Goal: Task Accomplishment & Management: Use online tool/utility

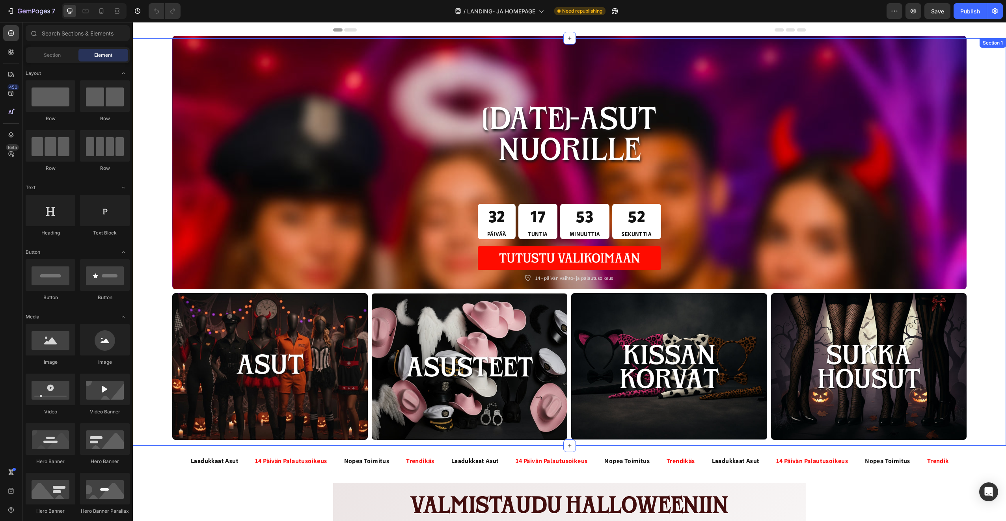
click at [156, 229] on div "[DATE]-ASUT NUORILLE Heading 32 PÄIVÄÄ 17 TUNTIA 53 MINUUTTIA 52 SEKUNTTIA Coun…" at bounding box center [569, 241] width 873 height 398
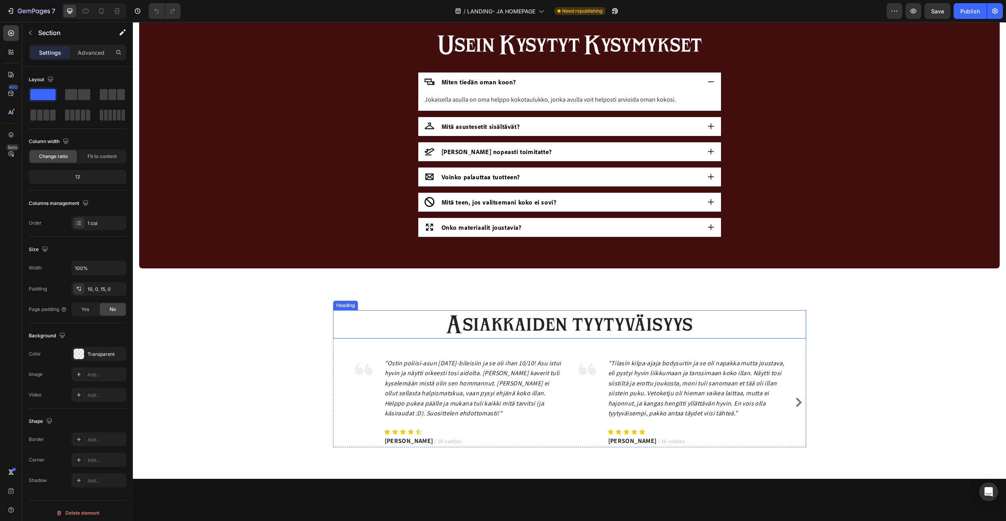
scroll to position [1025, 0]
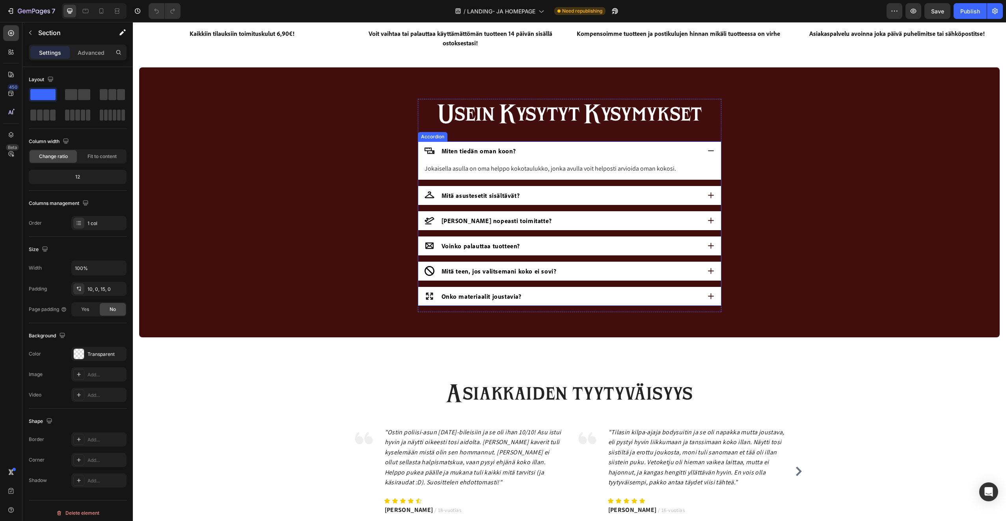
click at [490, 151] on span "Miten tiedän oman koon?" at bounding box center [478, 151] width 74 height 8
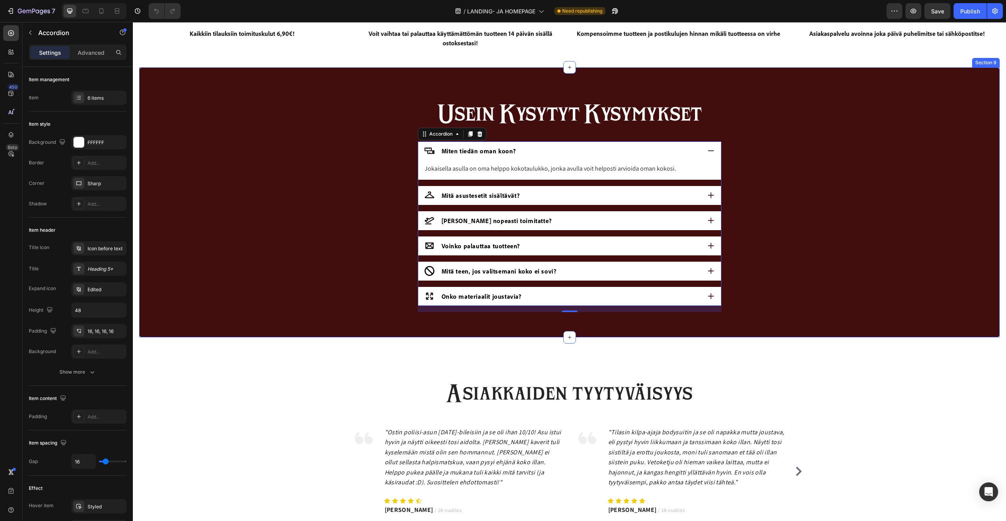
scroll to position [985, 0]
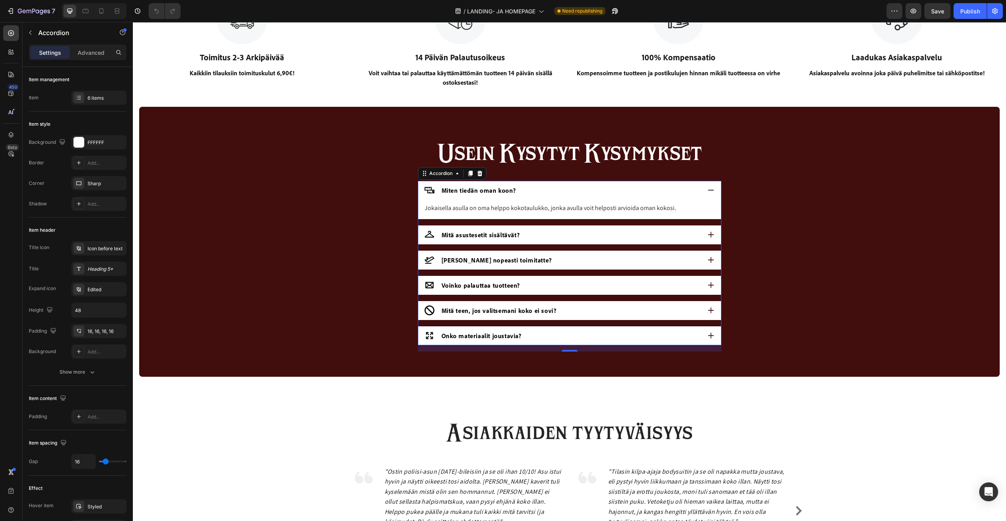
click at [467, 192] on span "Miten tiedän oman koon?" at bounding box center [478, 190] width 74 height 8
click at [480, 191] on span "Miten tiedän oman koon?" at bounding box center [478, 190] width 74 height 8
click at [493, 190] on span "Miten tiedän oman koon?" at bounding box center [478, 190] width 74 height 8
click at [508, 192] on span "Miten tiedän oman koon?" at bounding box center [478, 190] width 74 height 8
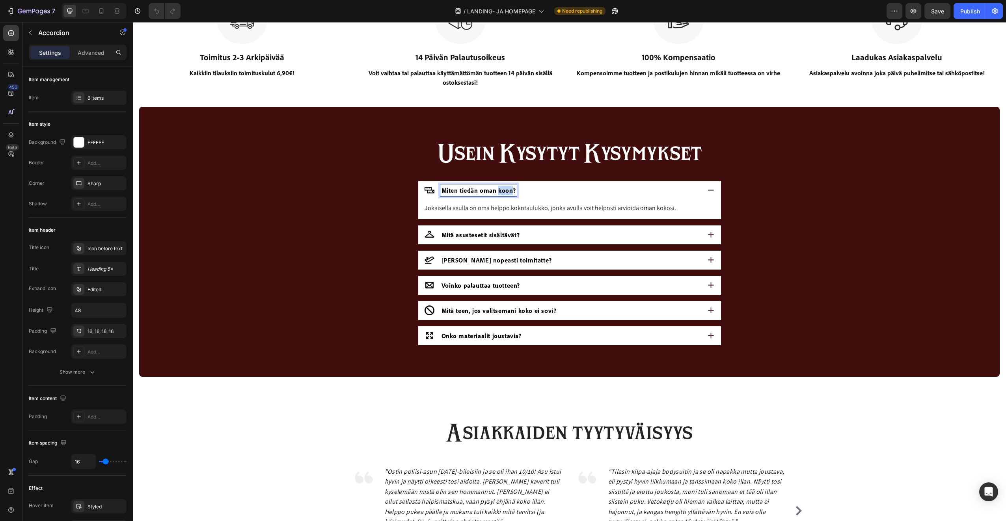
click at [508, 192] on span "Miten tiedän oman koon?" at bounding box center [478, 190] width 74 height 8
click at [509, 192] on span "Miten tiedän oman koon?" at bounding box center [478, 190] width 74 height 8
click at [288, 214] on div "usein kysytyt kysymykset Heading Mistä tiedän onko asun koko sopiva? Jokaisella…" at bounding box center [569, 248] width 845 height 220
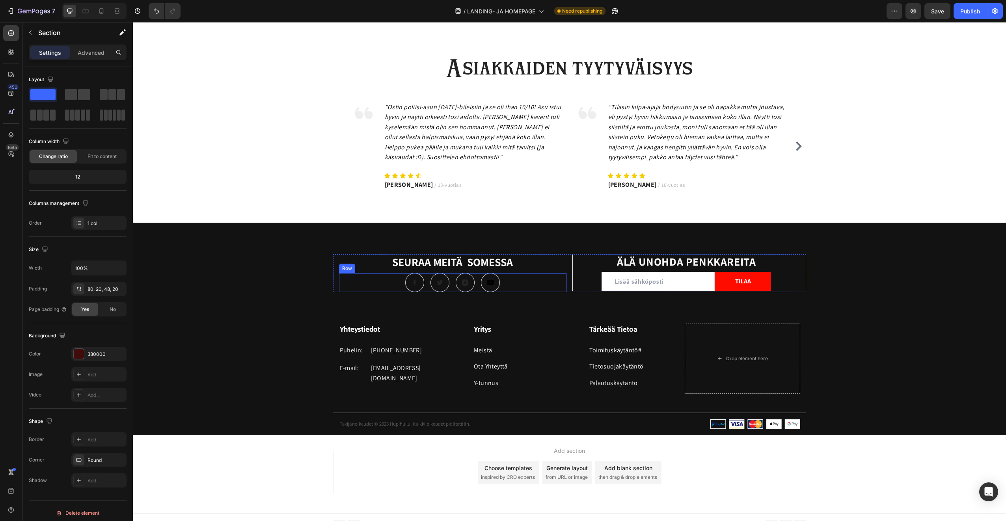
scroll to position [1358, 0]
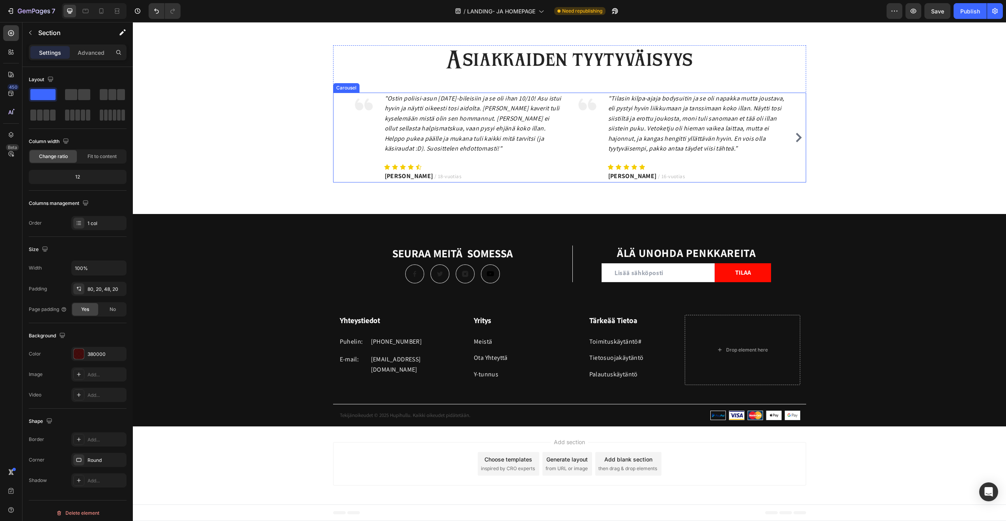
click at [798, 138] on icon "Carousel Next Arrow" at bounding box center [799, 137] width 6 height 9
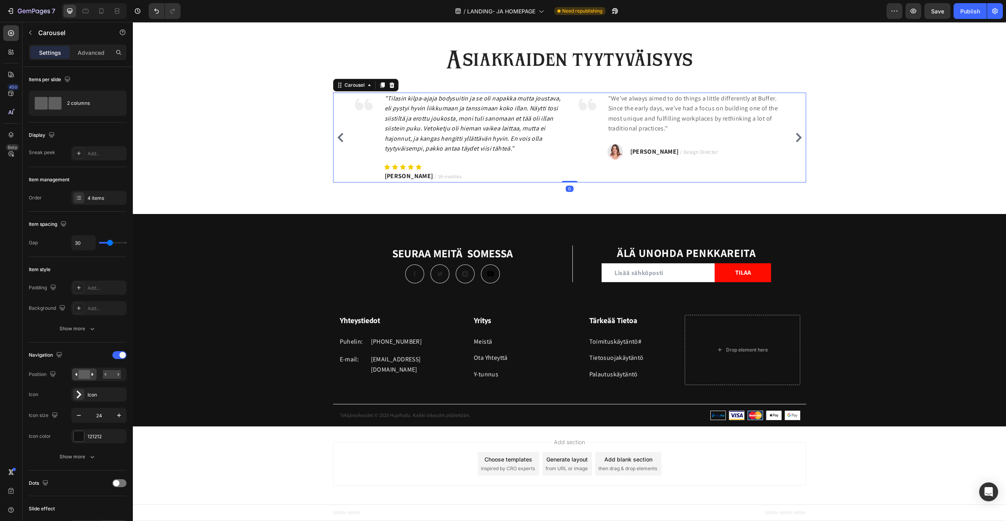
click at [794, 140] on icon "Carousel Next Arrow" at bounding box center [798, 137] width 9 height 9
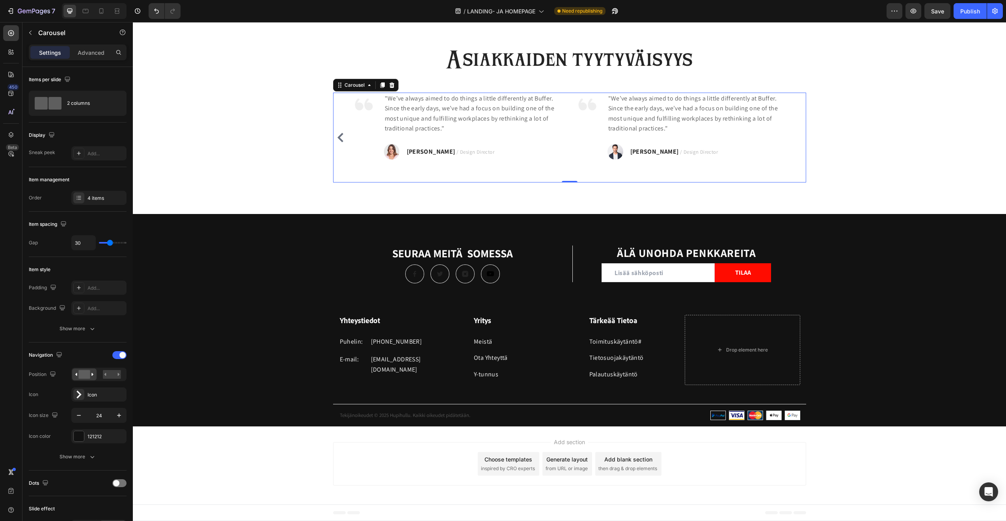
click at [339, 138] on icon "Carousel Back Arrow" at bounding box center [340, 137] width 9 height 9
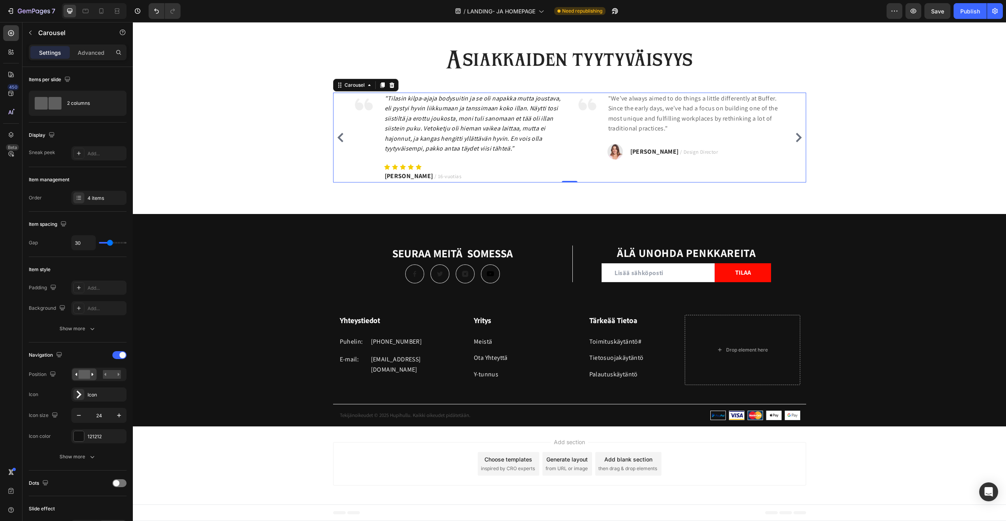
click at [338, 139] on icon "Carousel Back Arrow" at bounding box center [340, 137] width 6 height 9
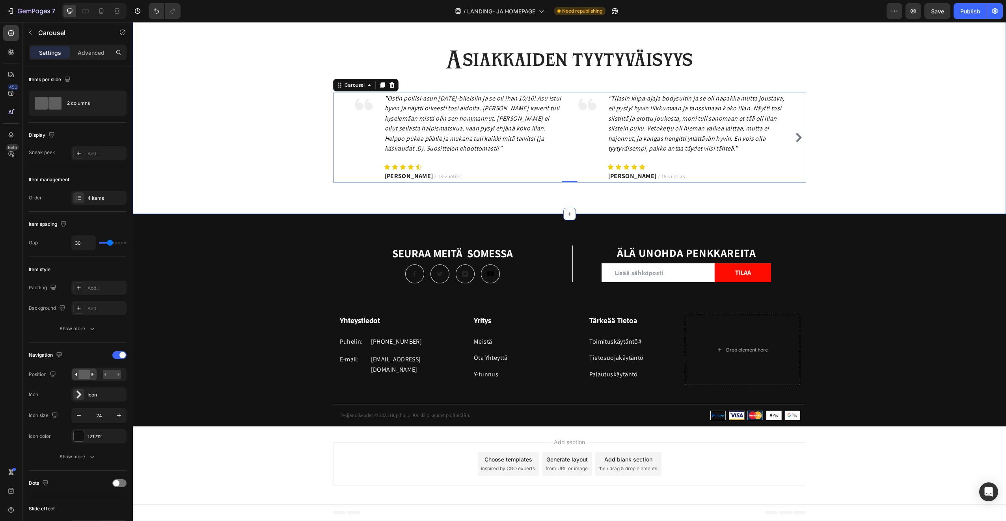
click at [303, 242] on div "SEURAA MEITÄ SOMESSA Heading Image Image Image Image Row Title Line ÄLÄ UNOHDA …" at bounding box center [569, 320] width 873 height 212
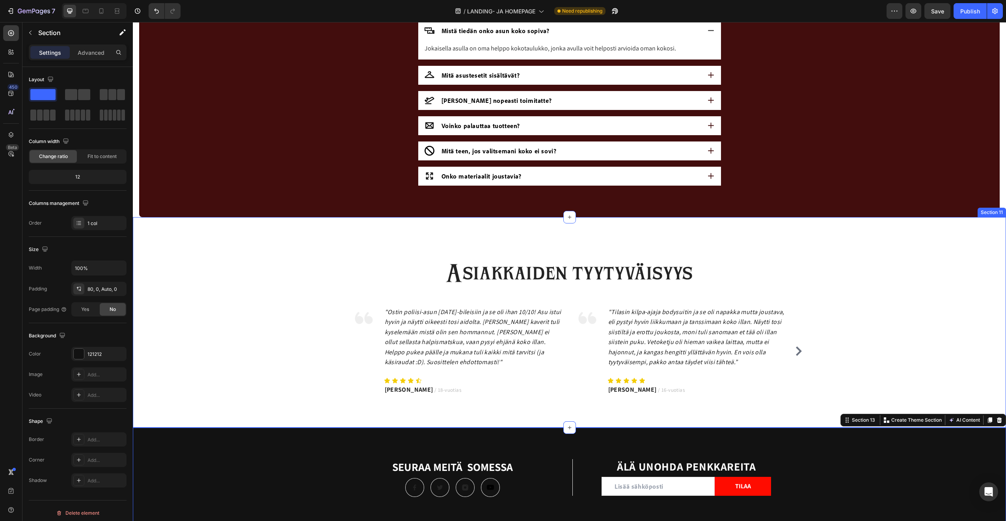
scroll to position [926, 0]
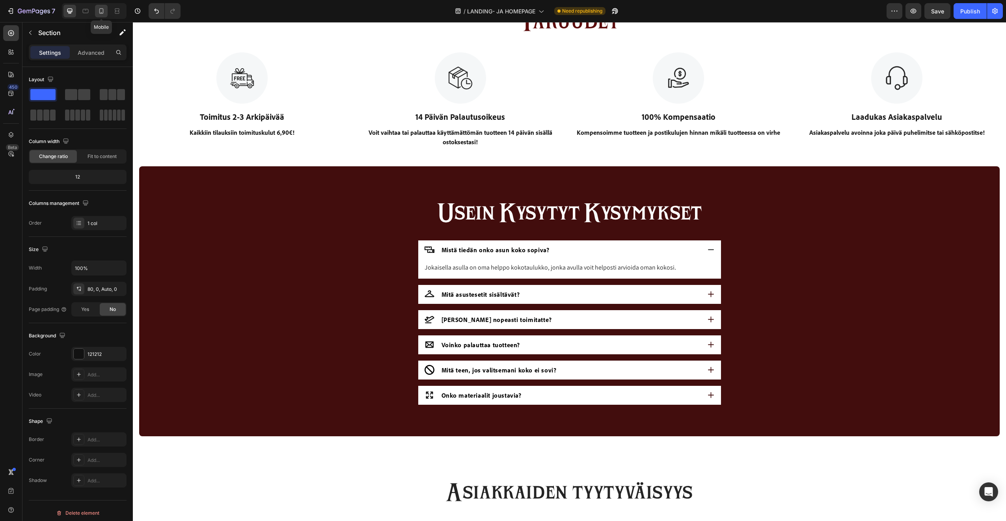
click at [103, 6] on div at bounding box center [101, 11] width 13 height 13
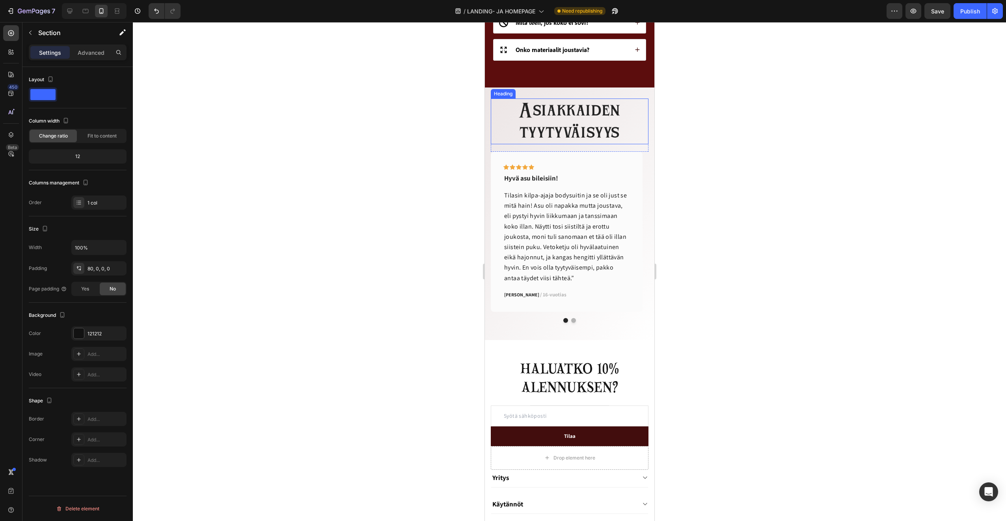
scroll to position [1187, 0]
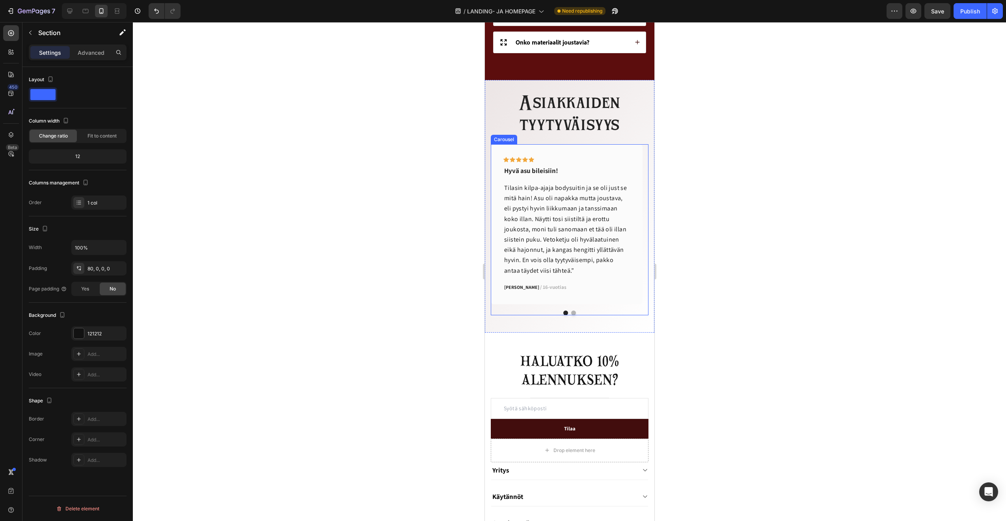
click at [571, 314] on button "Dot" at bounding box center [573, 313] width 5 height 5
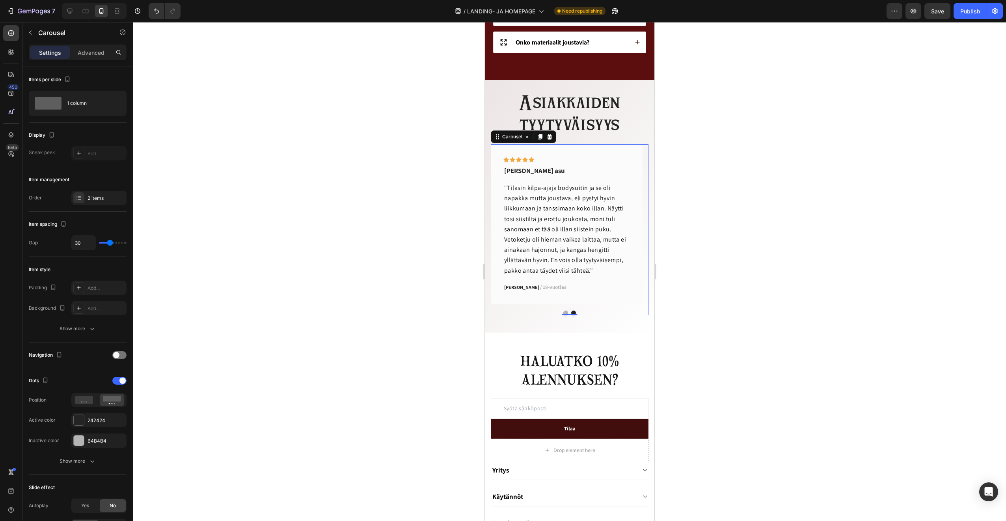
click at [563, 312] on button "Dot" at bounding box center [565, 313] width 5 height 5
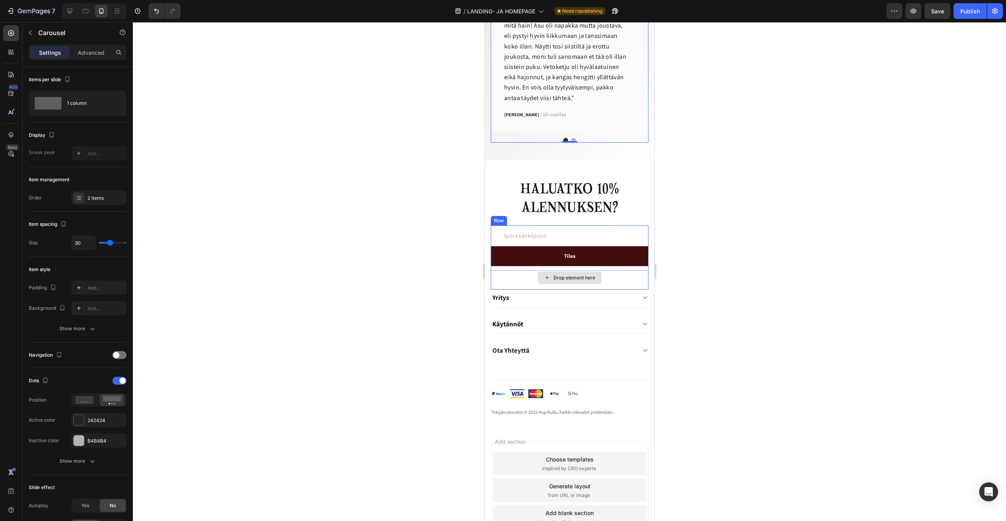
scroll to position [1373, 0]
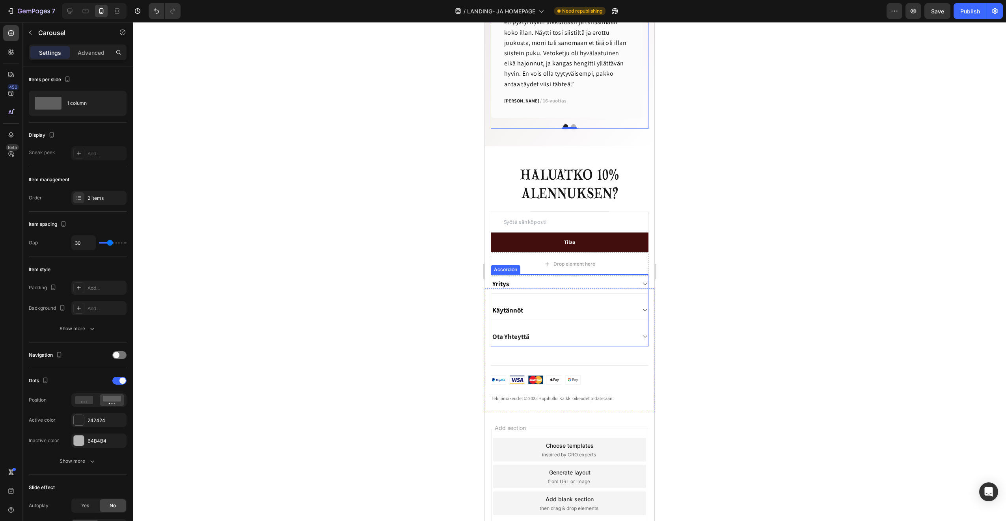
click at [560, 285] on div "Yritys" at bounding box center [563, 283] width 144 height 11
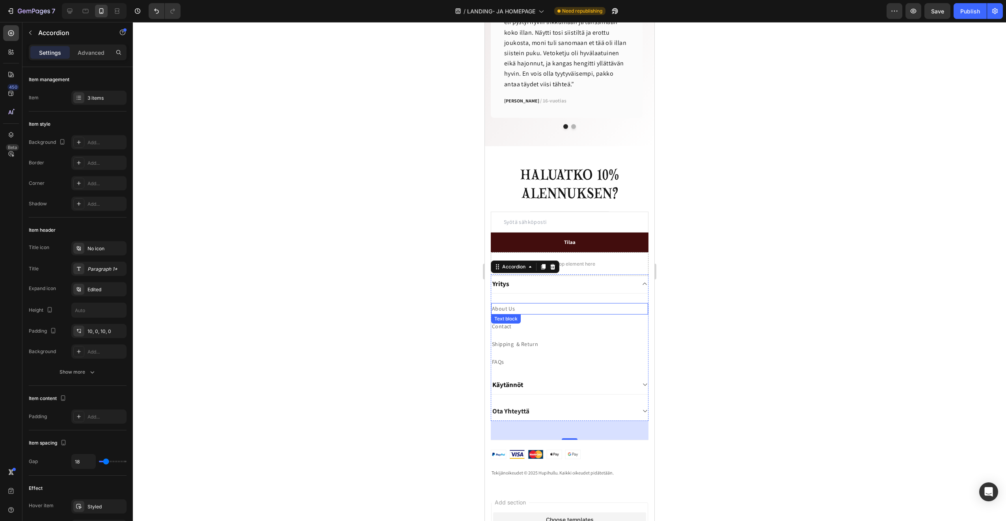
click at [508, 310] on p "About Us" at bounding box center [568, 309] width 155 height 10
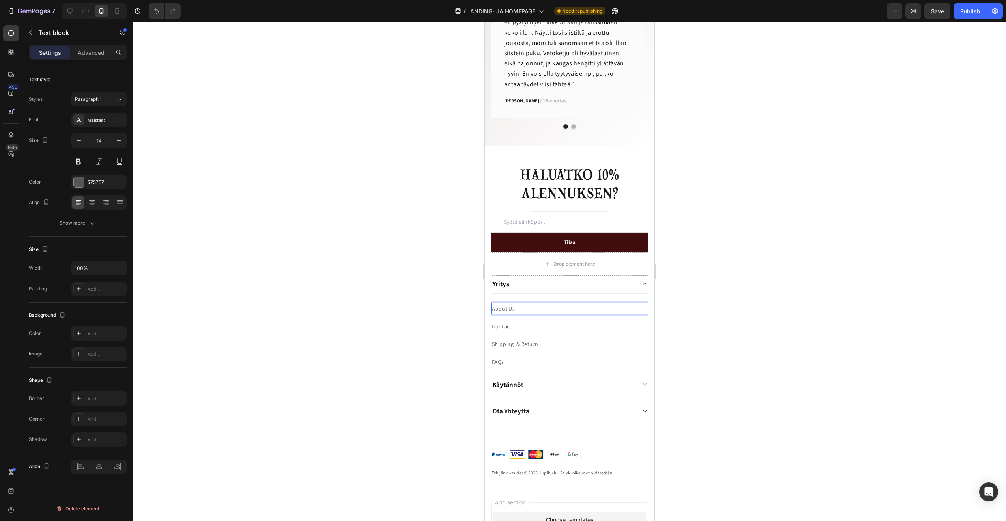
click at [508, 310] on p "About Us" at bounding box center [568, 309] width 155 height 10
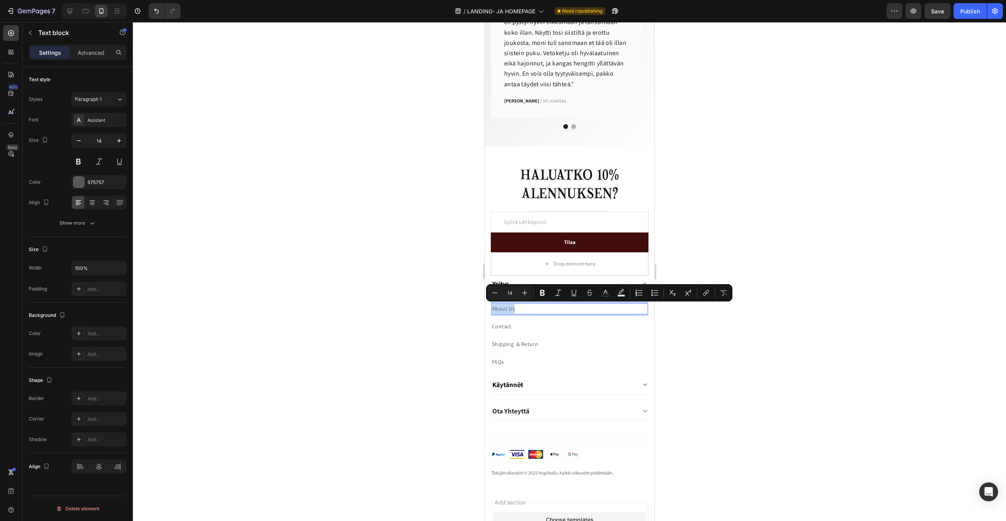
click at [508, 310] on p "About Us" at bounding box center [568, 309] width 155 height 10
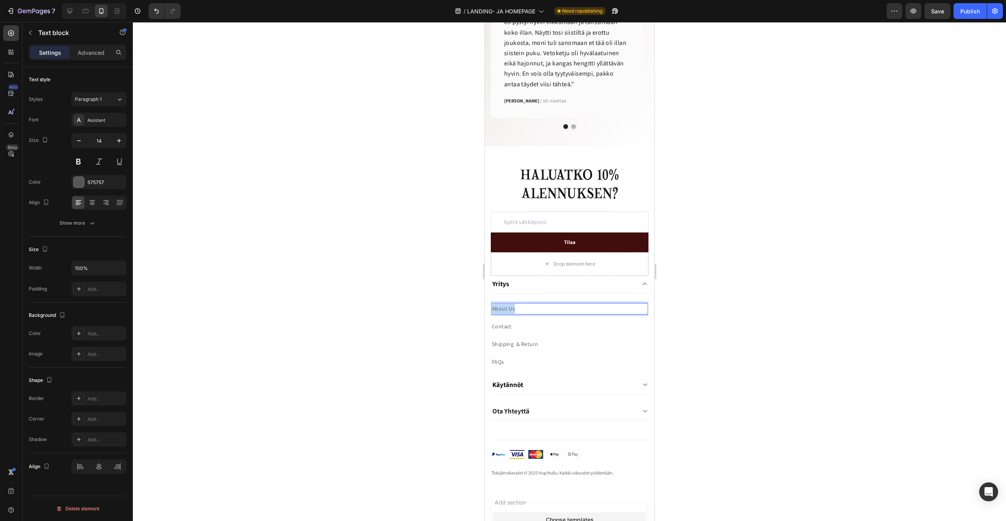
click at [508, 310] on p "About Us" at bounding box center [568, 309] width 155 height 10
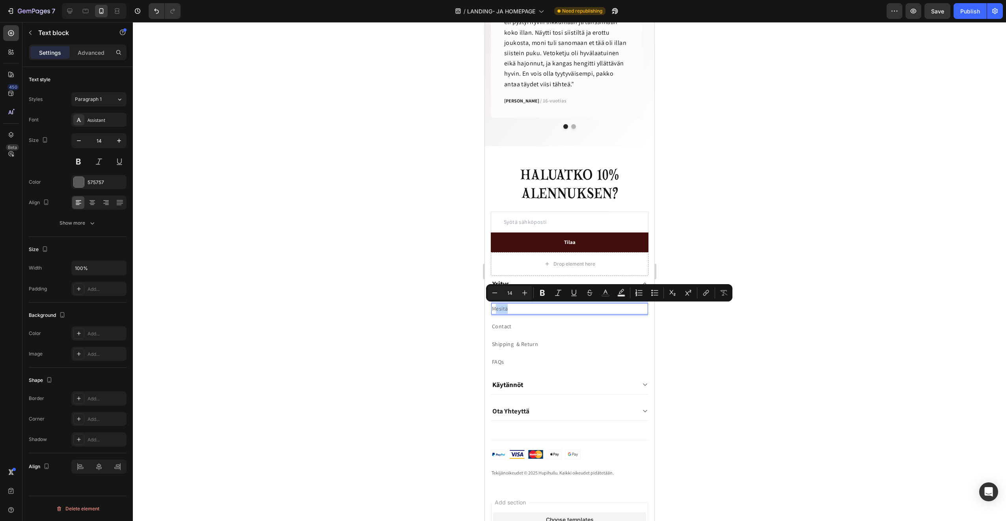
drag, startPoint x: 508, startPoint y: 313, endPoint x: 495, endPoint y: 311, distance: 13.1
click at [495, 311] on p "Mesitä" at bounding box center [568, 309] width 155 height 10
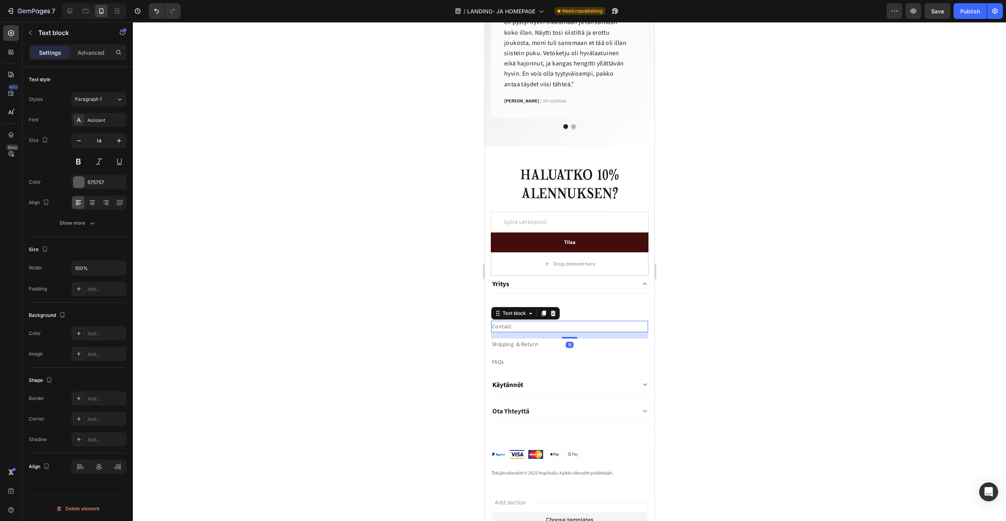
click at [505, 325] on p "Contact" at bounding box center [568, 327] width 155 height 10
click at [533, 327] on p "Ota yhetyttä" at bounding box center [568, 327] width 155 height 10
click at [87, 52] on p "Advanced" at bounding box center [91, 52] width 27 height 8
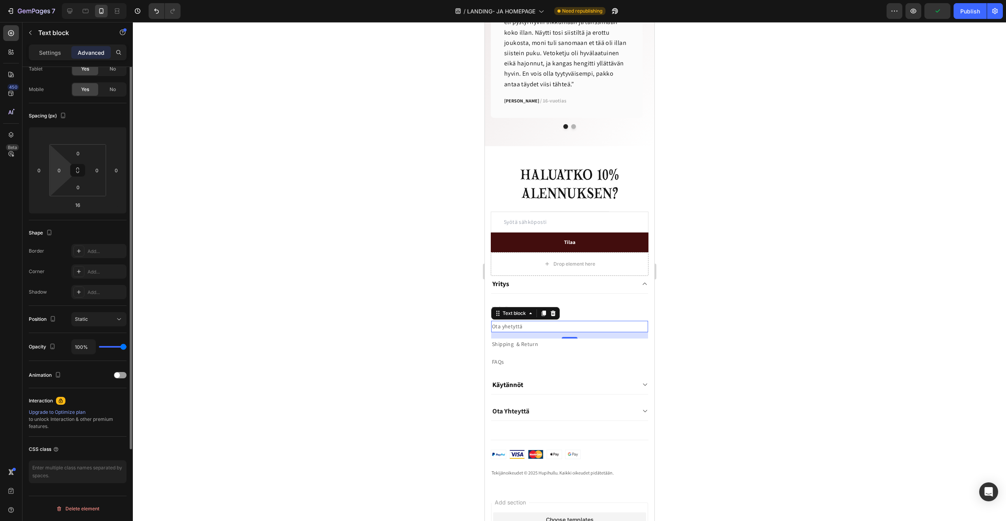
scroll to position [0, 0]
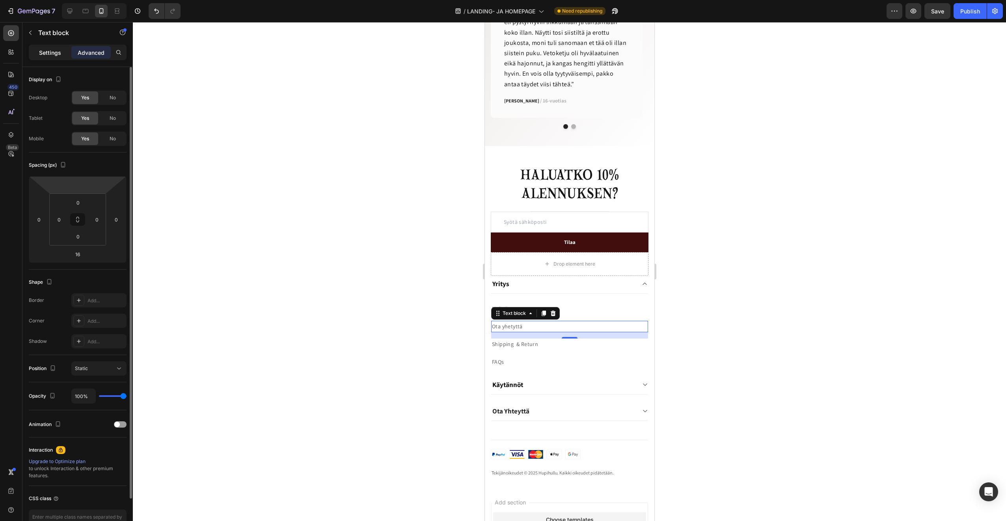
click at [47, 51] on p "Settings" at bounding box center [50, 52] width 22 height 8
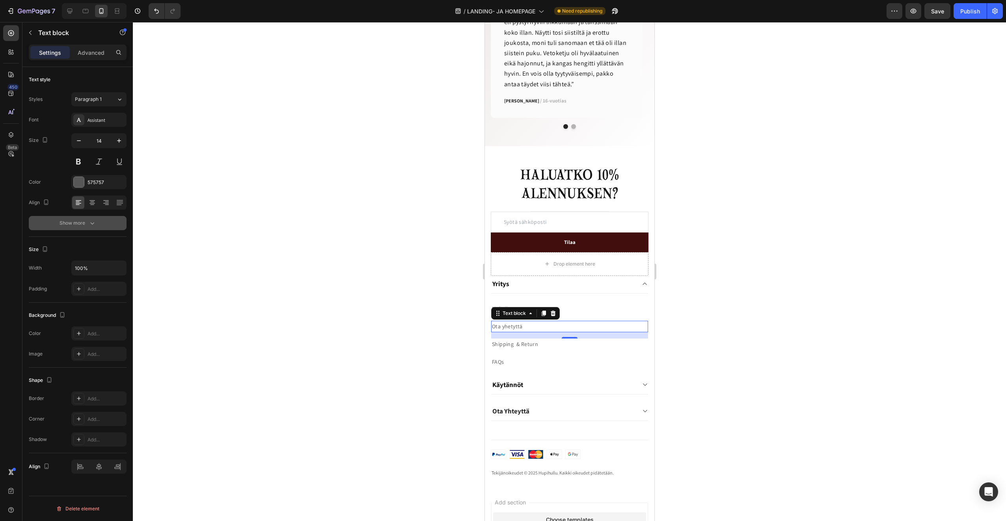
click at [73, 220] on div "Show more" at bounding box center [78, 223] width 37 height 8
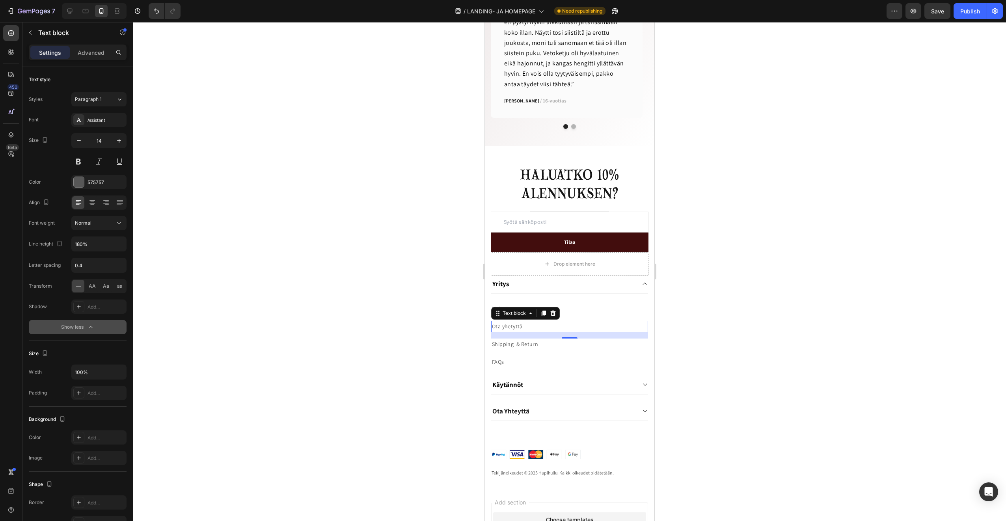
click at [86, 326] on div "Show less" at bounding box center [77, 327] width 33 height 8
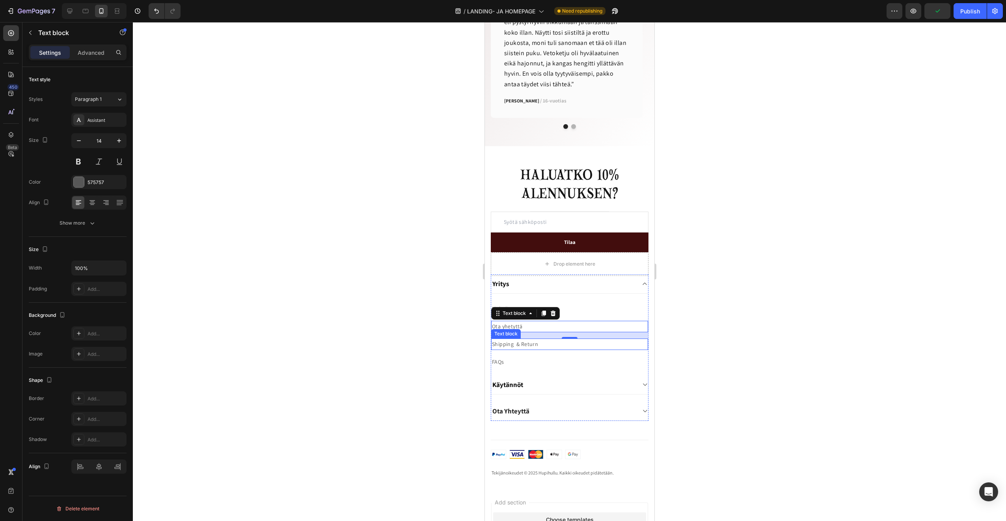
click at [527, 344] on p "Shipping & Return" at bounding box center [568, 344] width 155 height 10
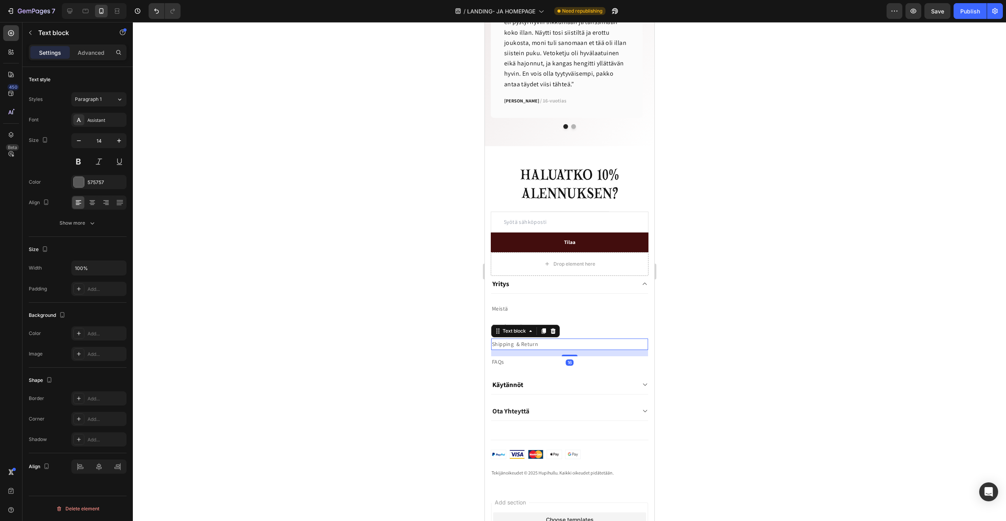
click at [538, 346] on p "Shipping & Return" at bounding box center [568, 344] width 155 height 10
drag, startPoint x: 545, startPoint y: 345, endPoint x: 454, endPoint y: 334, distance: 92.1
click at [524, 363] on p "FAQs" at bounding box center [568, 362] width 155 height 10
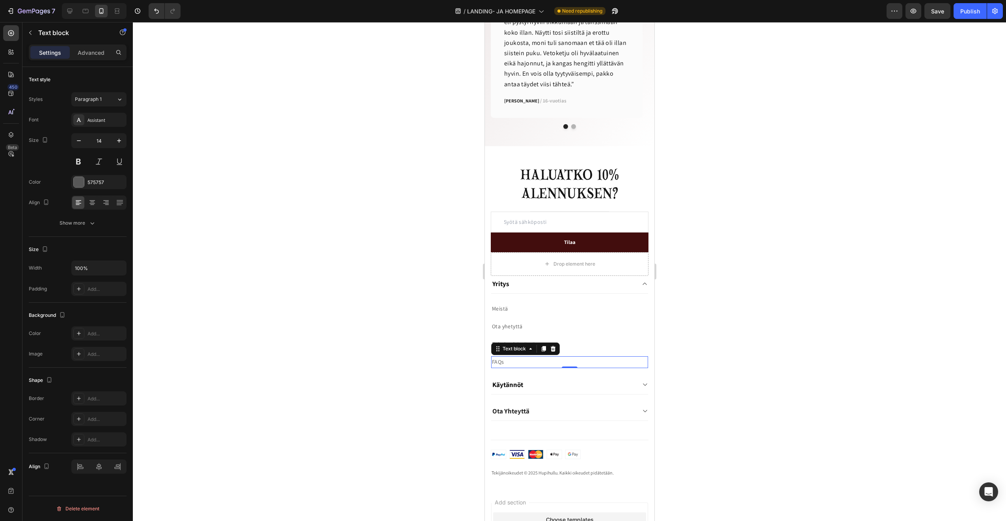
click at [523, 363] on p "FAQs" at bounding box center [568, 362] width 155 height 10
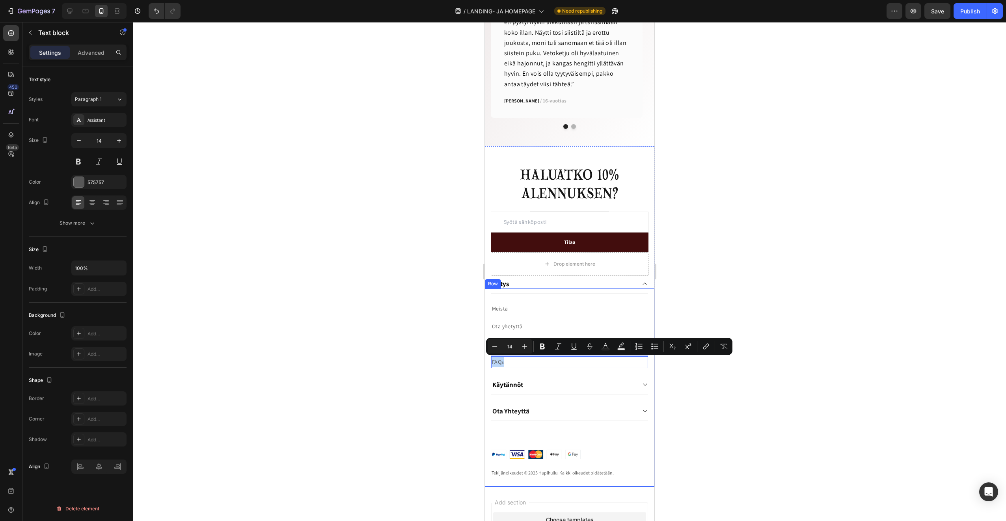
drag, startPoint x: 540, startPoint y: 364, endPoint x: 488, endPoint y: 363, distance: 51.2
click at [488, 363] on div "Yhteystiedot Heading Puhelin: Text block [PHONE_NUMBER] Text block Row E-mail: …" at bounding box center [568, 387] width 169 height 198
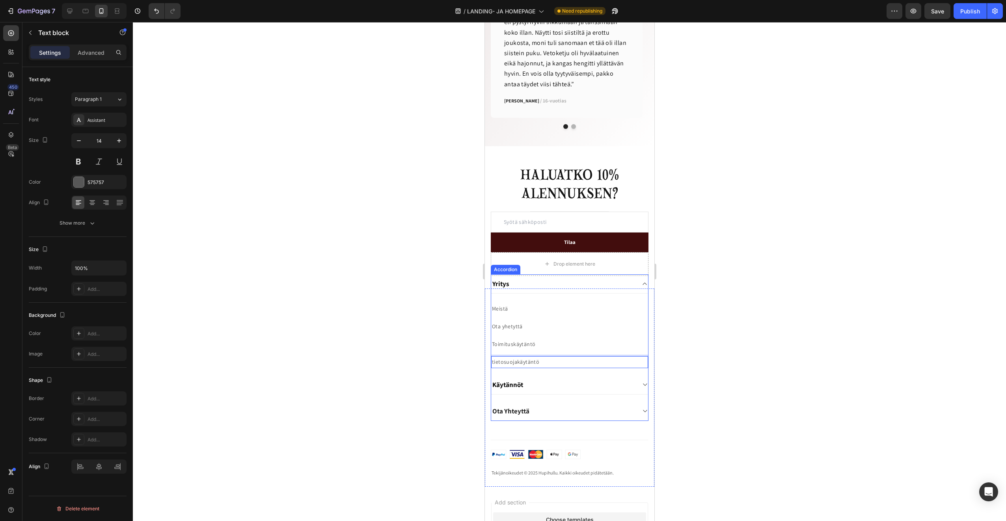
click at [584, 386] on div "Käytännöt" at bounding box center [563, 384] width 144 height 11
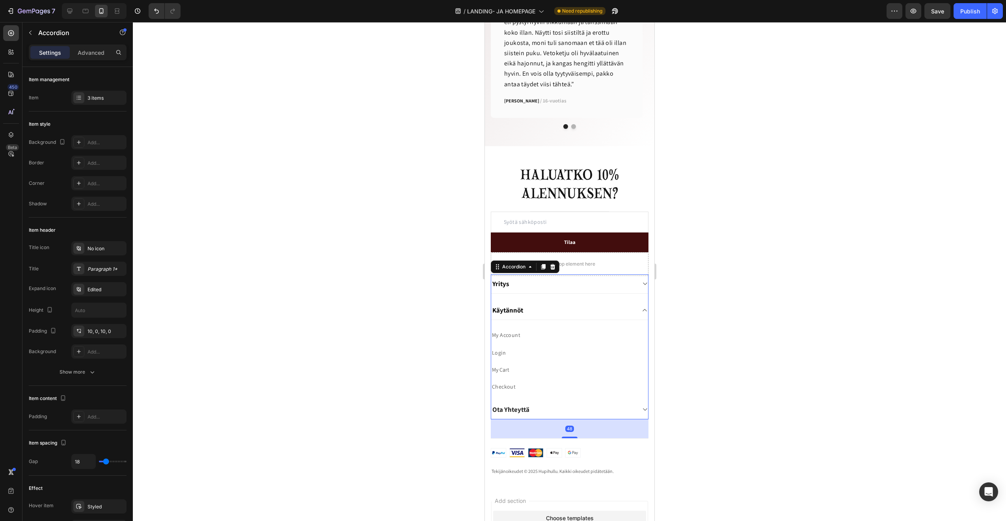
click at [544, 309] on div "Käytännöt" at bounding box center [563, 310] width 144 height 11
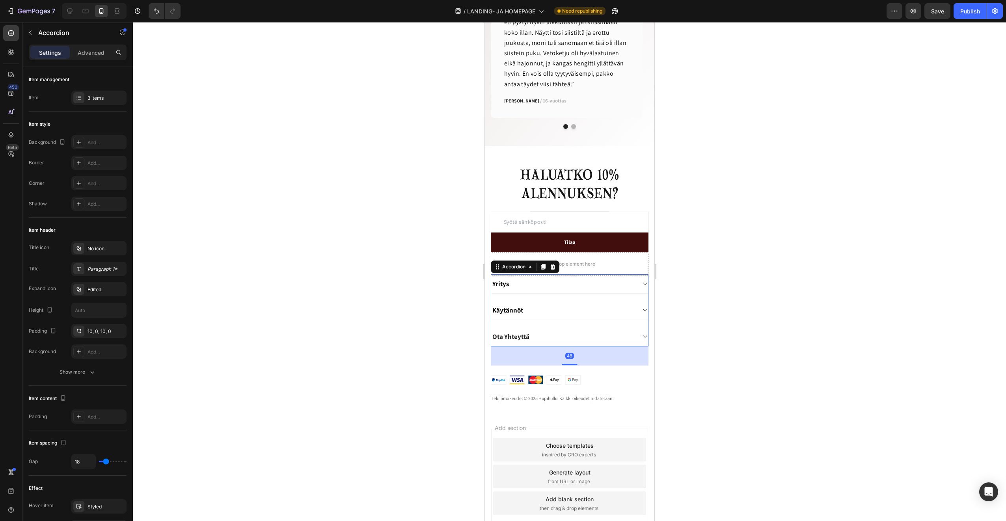
click at [545, 309] on div "Käytännöt" at bounding box center [563, 310] width 144 height 11
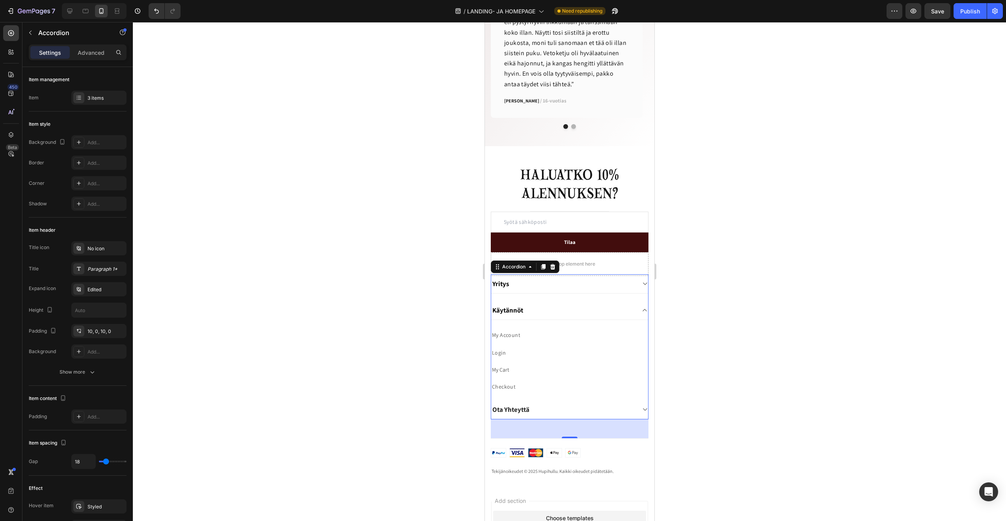
click at [544, 307] on div "Käytännöt" at bounding box center [563, 310] width 144 height 11
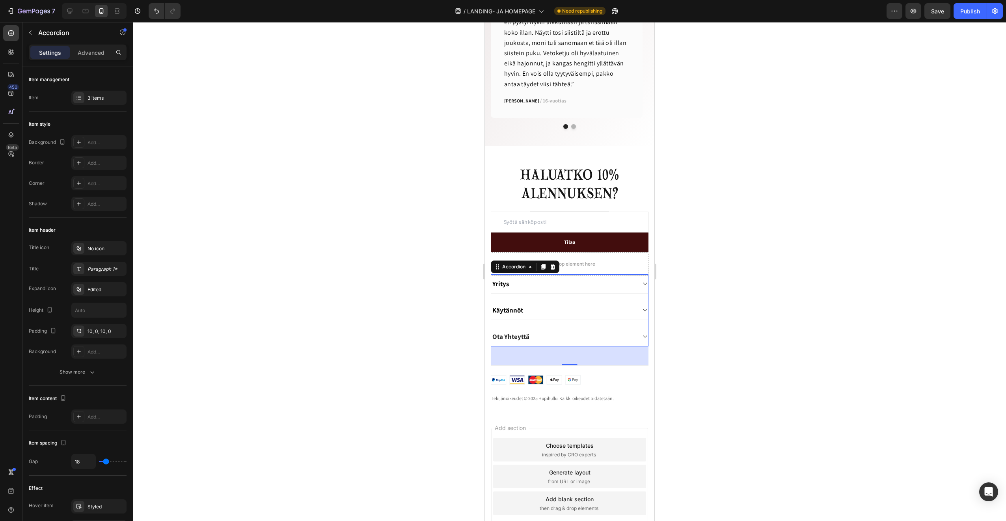
click at [538, 286] on div "Yritys" at bounding box center [563, 283] width 144 height 11
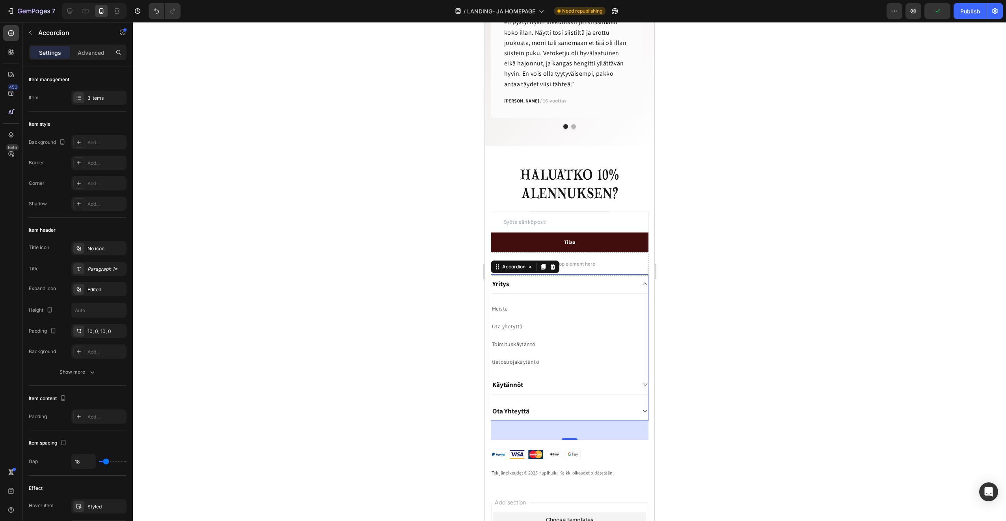
click at [550, 363] on p "tietosuojakäytäntö" at bounding box center [568, 362] width 155 height 10
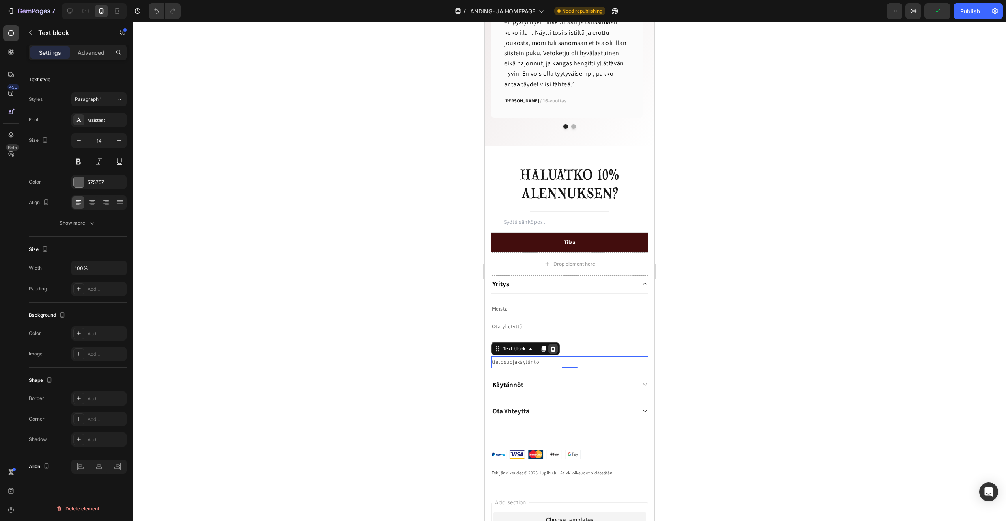
click at [552, 348] on icon at bounding box center [552, 349] width 5 height 6
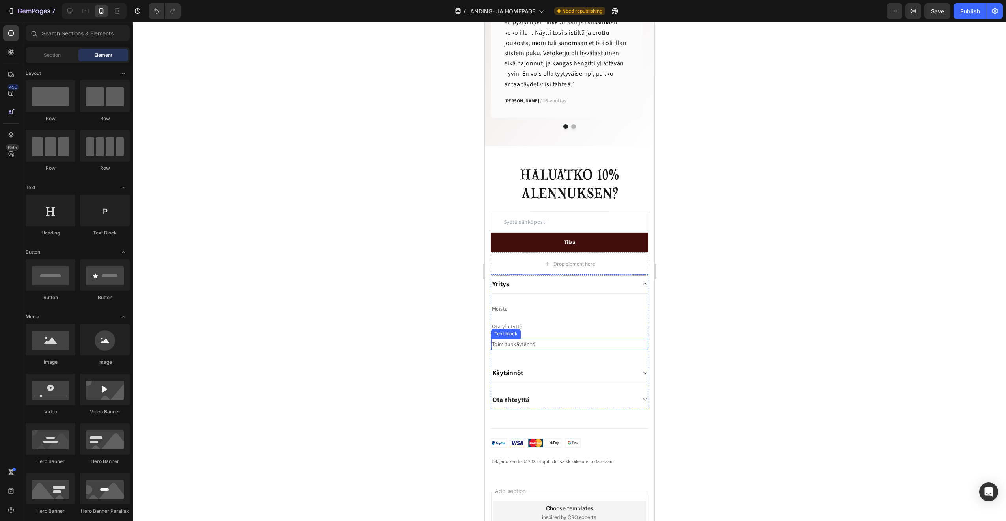
click at [531, 344] on p "Toimituskäytäntö" at bounding box center [568, 344] width 155 height 10
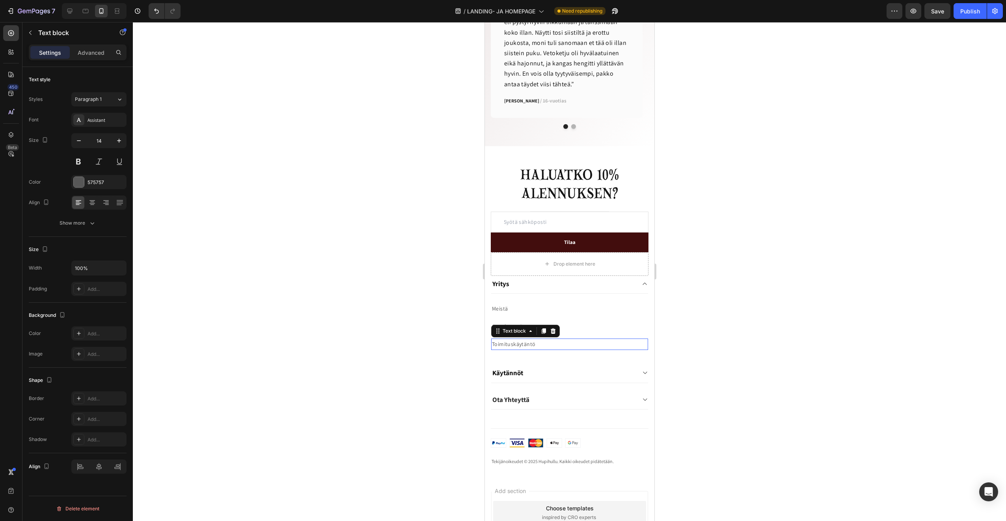
click at [531, 344] on p "Toimituskäytäntö" at bounding box center [568, 344] width 155 height 10
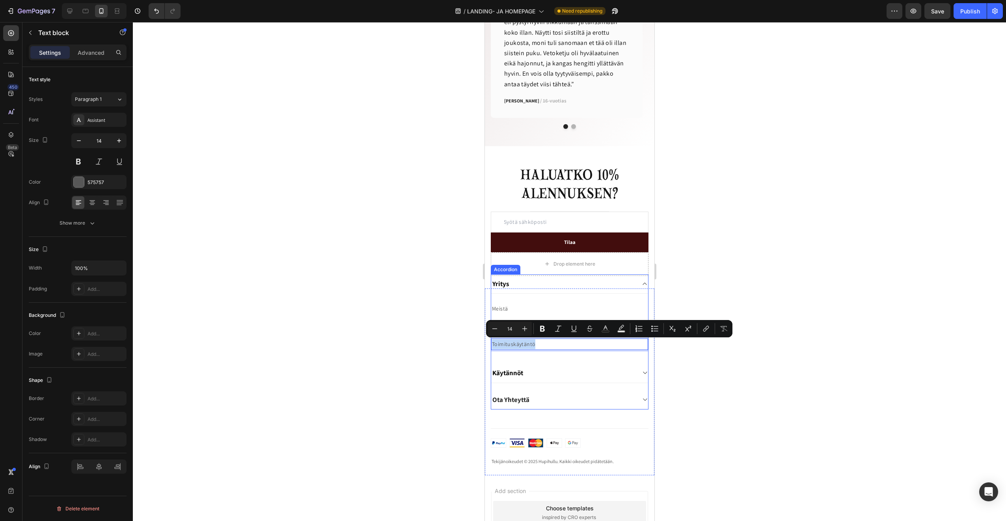
click at [540, 368] on div "Käytännöt" at bounding box center [563, 372] width 144 height 11
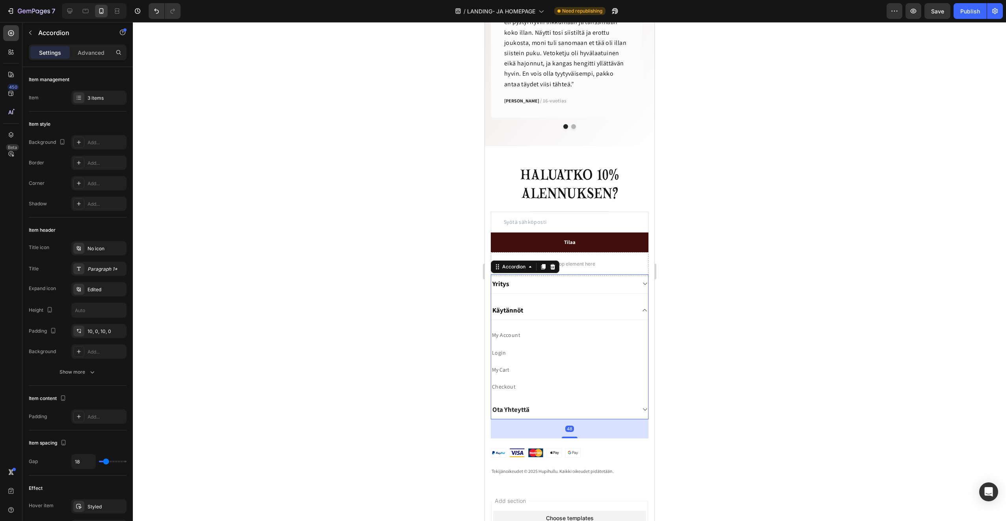
click at [536, 316] on div "Käytännöt" at bounding box center [569, 310] width 157 height 19
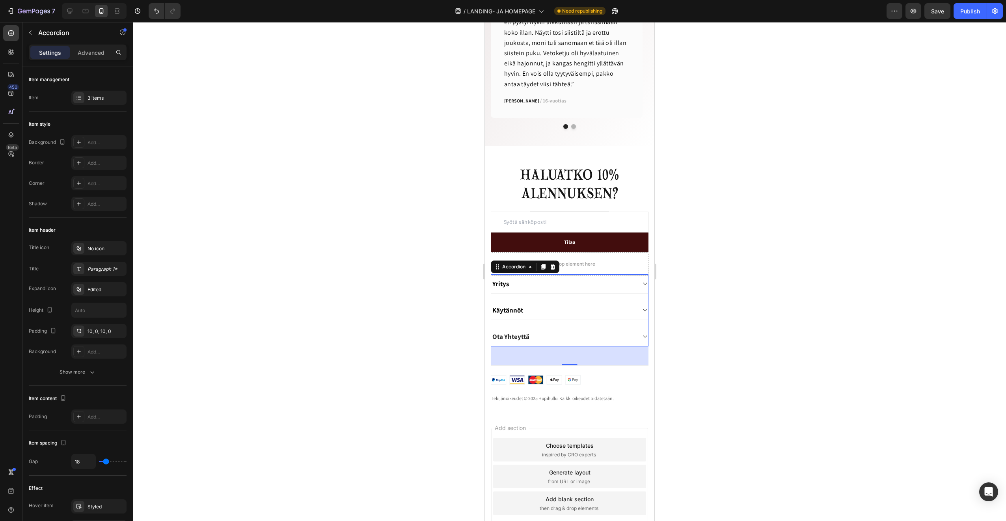
click at [534, 334] on div "Ota Yhteyttä" at bounding box center [563, 336] width 144 height 11
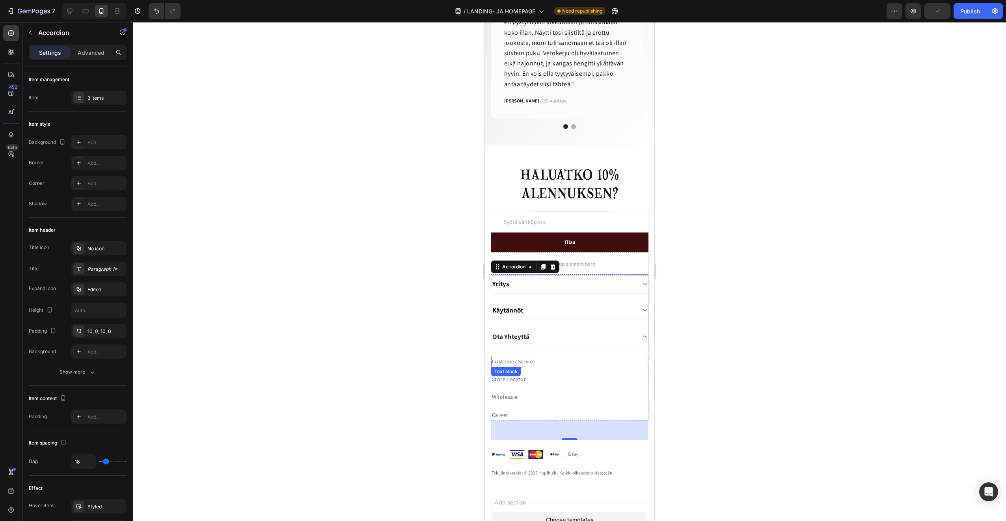
click at [529, 362] on p "Customer Service" at bounding box center [568, 362] width 155 height 10
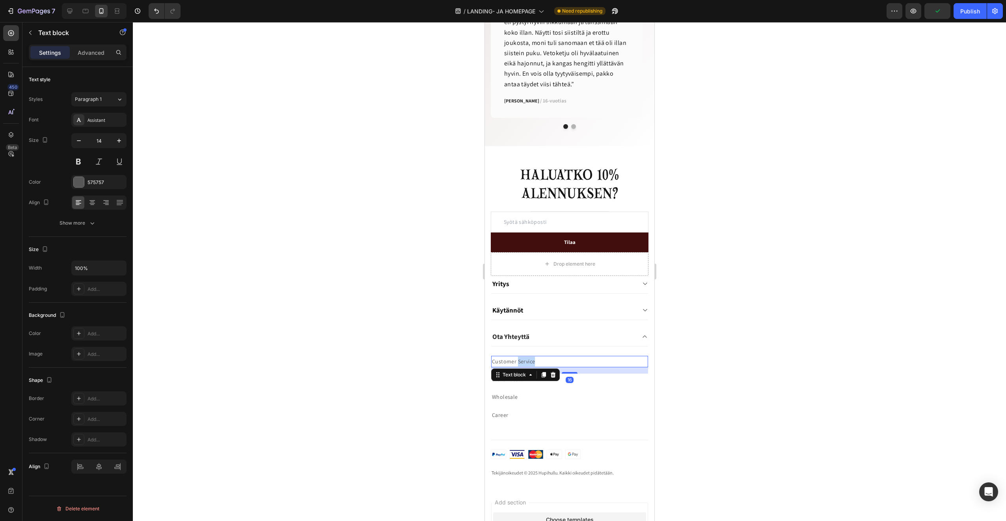
click at [529, 362] on p "Customer Service" at bounding box center [568, 362] width 155 height 10
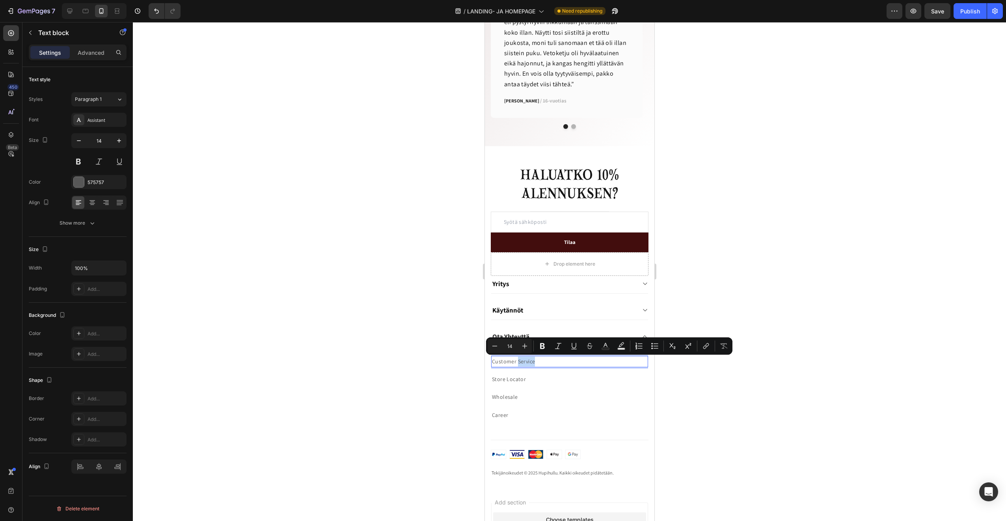
click at [532, 363] on p "Customer Service" at bounding box center [568, 362] width 155 height 10
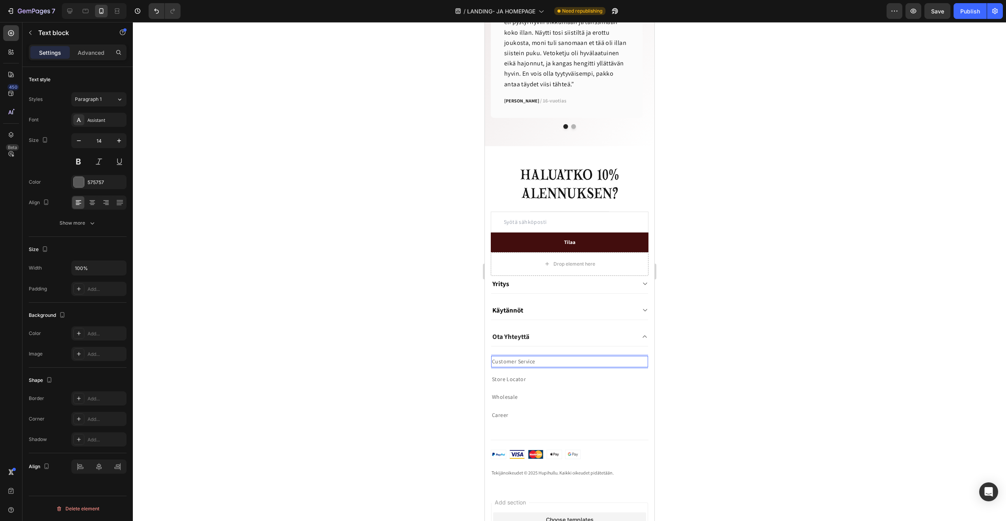
click at [532, 363] on p "Customer Service" at bounding box center [568, 362] width 155 height 10
click at [540, 363] on p "Customer Service" at bounding box center [568, 362] width 155 height 10
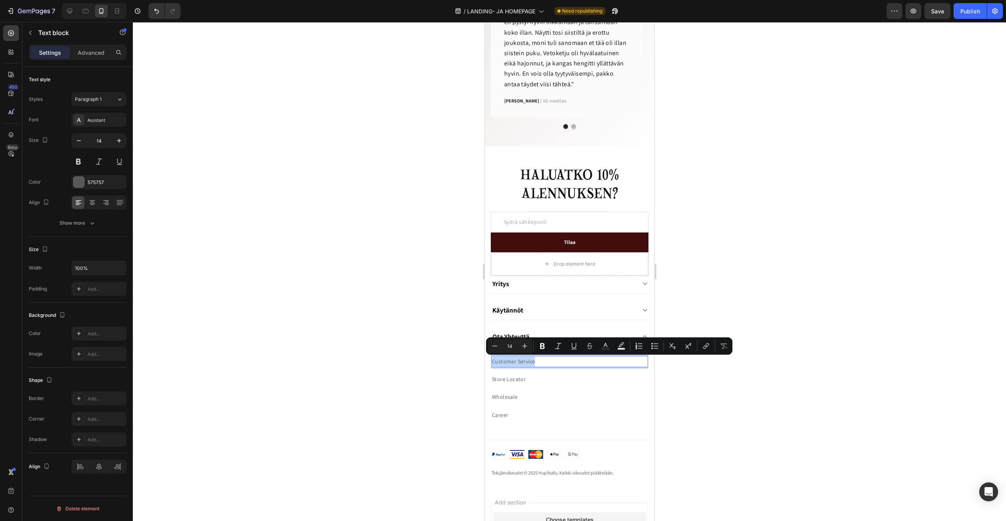
drag, startPoint x: 540, startPoint y: 363, endPoint x: 497, endPoint y: 361, distance: 43.4
click at [496, 361] on p "Customer Service" at bounding box center [568, 362] width 155 height 10
click at [532, 366] on p "Customer Service" at bounding box center [568, 362] width 155 height 10
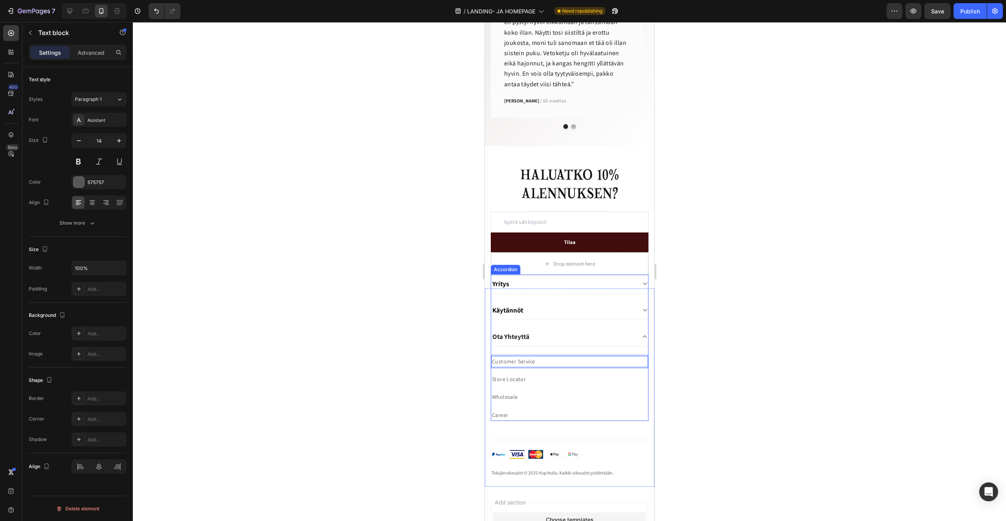
click at [552, 311] on div "Käytännöt" at bounding box center [563, 310] width 144 height 11
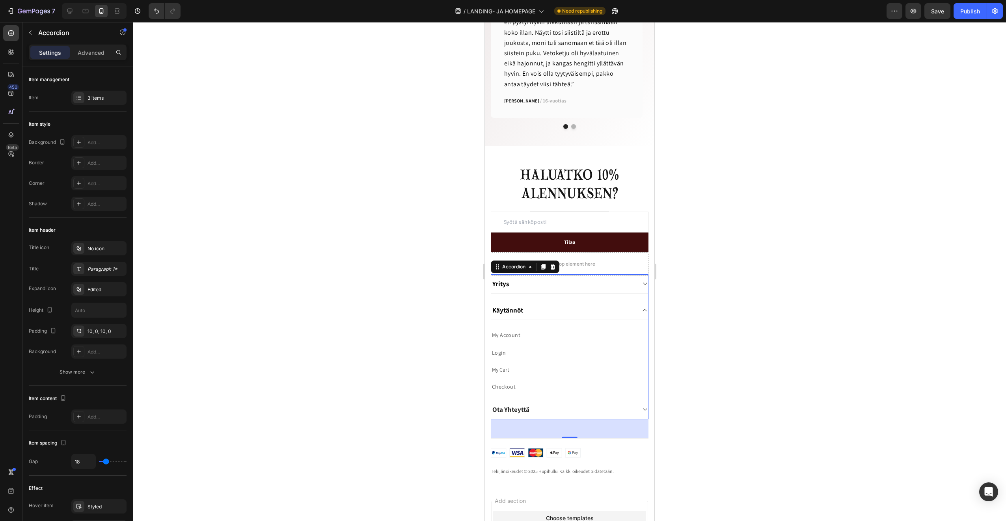
click at [551, 316] on div "Käytännöt" at bounding box center [569, 310] width 157 height 19
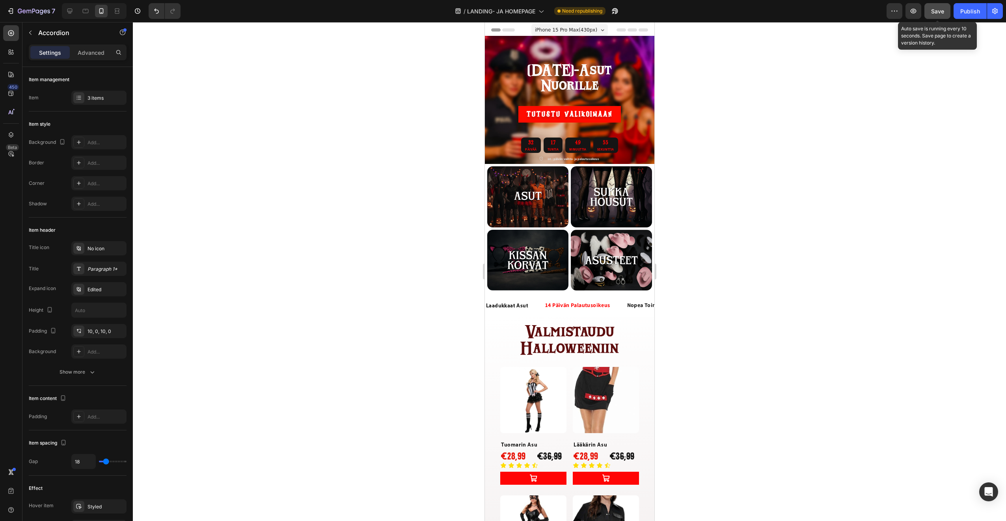
click at [943, 12] on span "Save" at bounding box center [937, 11] width 13 height 7
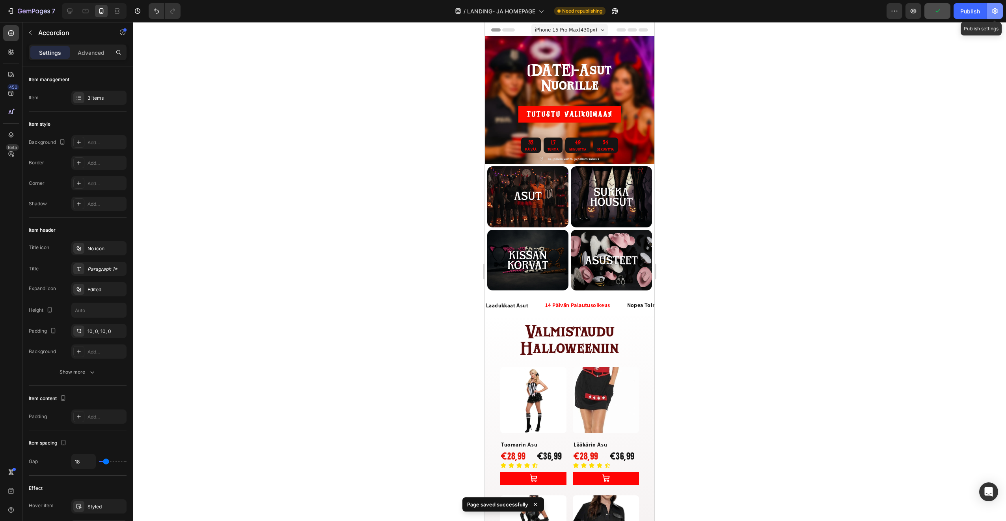
click at [990, 11] on button "button" at bounding box center [995, 11] width 16 height 16
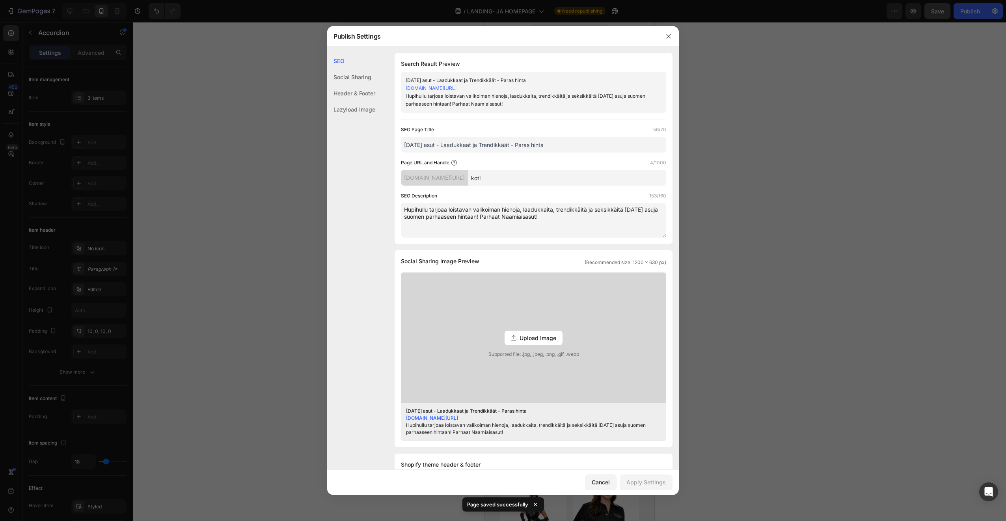
click at [436, 178] on div "[DOMAIN_NAME][URL]" at bounding box center [434, 178] width 67 height 16
click at [347, 76] on div "Social Sharing" at bounding box center [351, 77] width 48 height 16
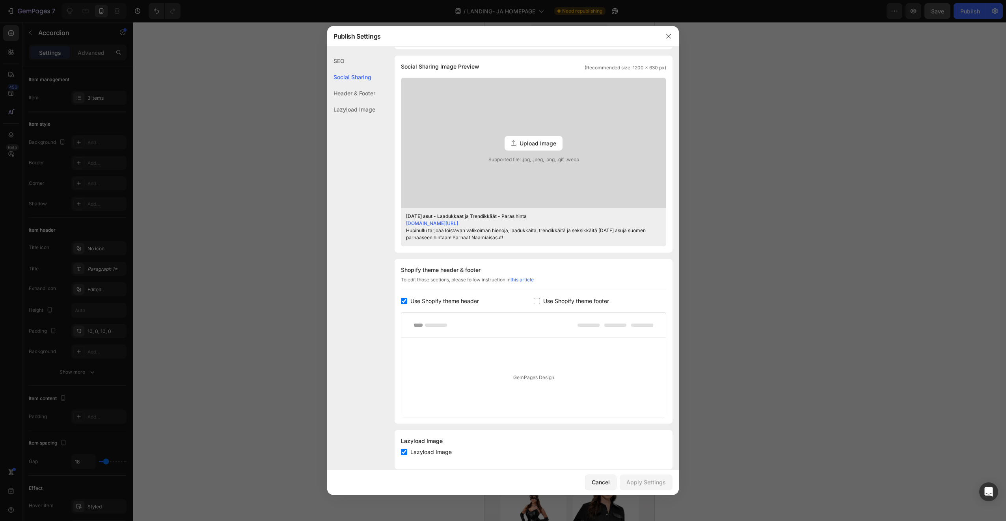
scroll to position [196, 0]
click at [344, 94] on div "Header & Footer" at bounding box center [351, 93] width 48 height 16
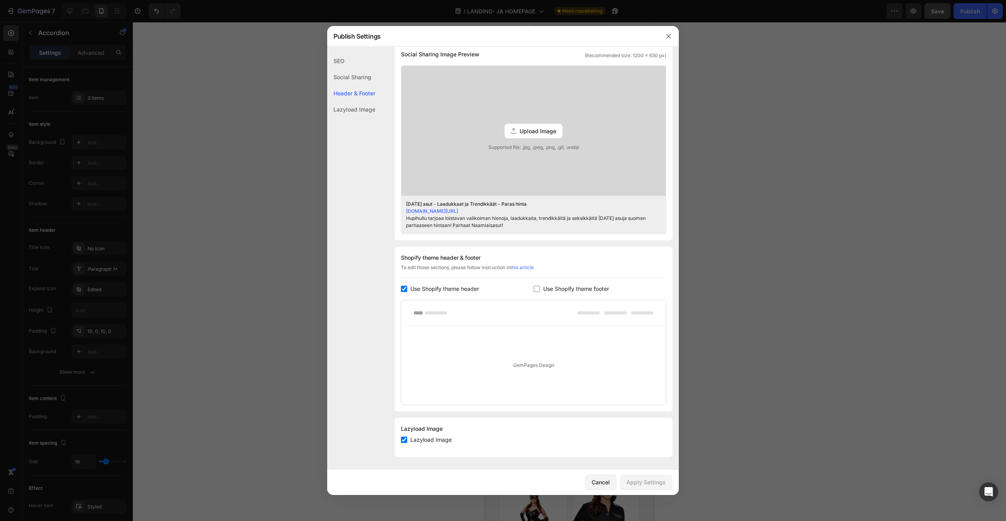
click at [350, 115] on div "Lazyload Image" at bounding box center [351, 109] width 48 height 16
click at [351, 95] on div "Header & Footer" at bounding box center [351, 93] width 48 height 16
click at [350, 71] on div "Social Sharing" at bounding box center [351, 77] width 48 height 16
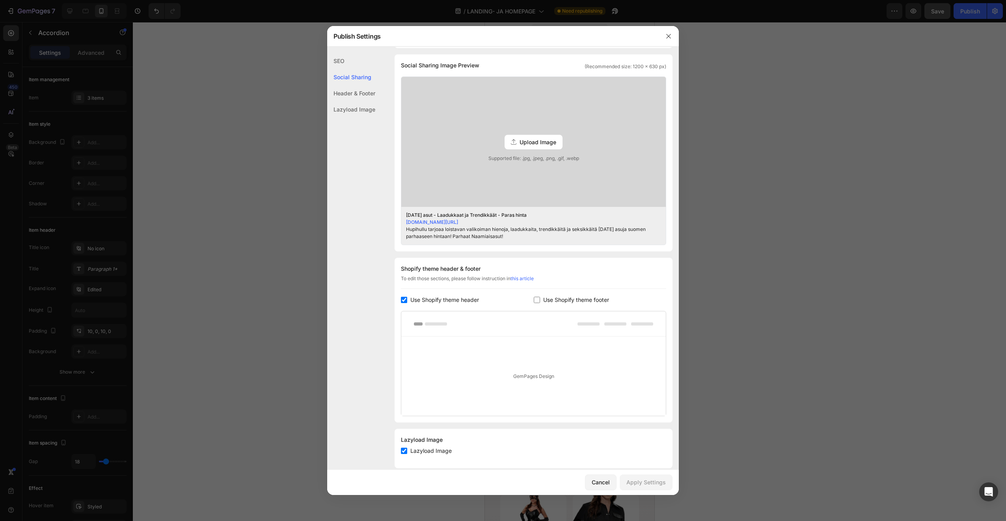
click at [343, 58] on div "SEO" at bounding box center [351, 61] width 48 height 16
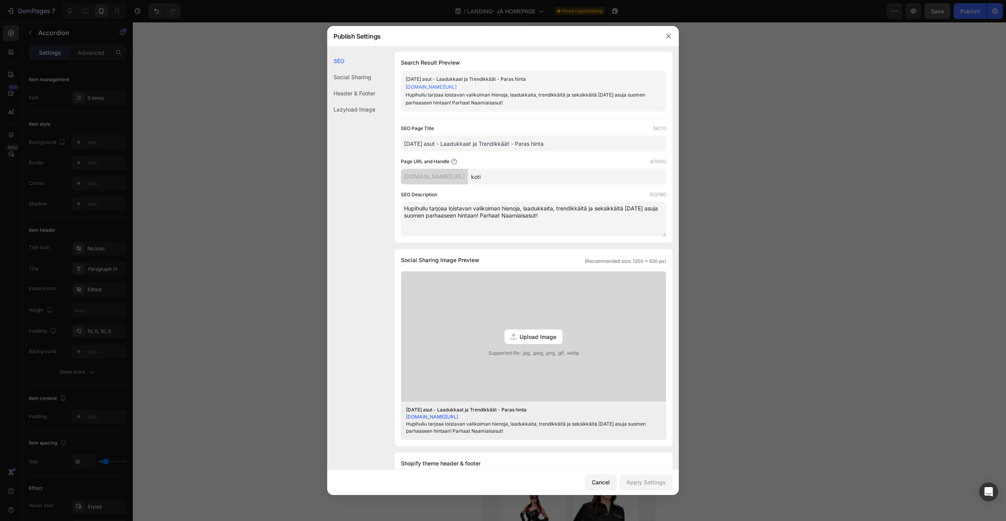
scroll to position [0, 0]
click at [524, 105] on div "Hupihullu tarjoaa loistavan valikoiman hienoja, laadukkaita, trendikkäitä ja se…" at bounding box center [527, 100] width 243 height 16
click at [520, 103] on div "Hupihullu tarjoaa loistavan valikoiman hienoja, laadukkaita, trendikkäitä ja se…" at bounding box center [527, 100] width 243 height 16
click at [497, 100] on div "Hupihullu tarjoaa loistavan valikoiman hienoja, laadukkaita, trendikkäitä ja se…" at bounding box center [527, 100] width 243 height 16
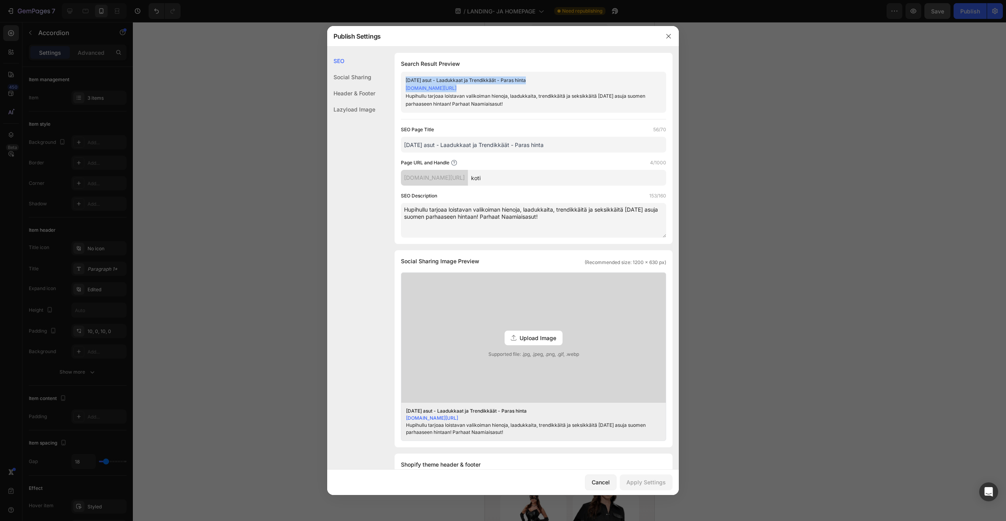
click at [497, 100] on div "Hupihullu tarjoaa loistavan valikoiman hienoja, laadukkaita, trendikkäitä ja se…" at bounding box center [527, 100] width 243 height 16
drag, startPoint x: 497, startPoint y: 100, endPoint x: 514, endPoint y: 157, distance: 59.9
click at [514, 157] on div "SEO Page Title 56/70 [DATE] asut - Laadukkaat ja Trendikkäät - Paras hinta Page…" at bounding box center [533, 182] width 265 height 112
click at [553, 222] on textarea "Hupihullu tarjoaa loistavan valikoiman hienoja, laadukkaita, trendikkäitä ja se…" at bounding box center [533, 220] width 265 height 35
click at [512, 218] on textarea "Hupihullu tarjoaa loistavan valikoiman hienoja, laadukkaita, trendikkäitä ja se…" at bounding box center [533, 220] width 265 height 35
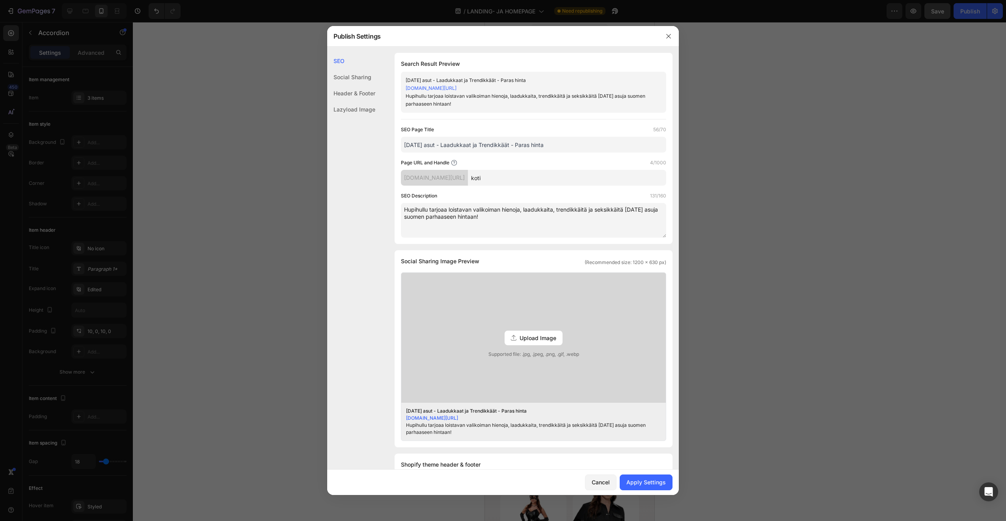
click at [417, 219] on textarea "Hupihullu tarjoaa loistavan valikoiman hienoja, laadukkaita, trendikkäitä ja se…" at bounding box center [533, 220] width 265 height 35
click at [493, 219] on textarea "Hupihullu tarjoaa loistavan valikoiman hienoja, laadukkaita, trendikkäitä ja se…" at bounding box center [533, 220] width 265 height 35
click at [495, 221] on textarea "Hupihullu tarjoaa loistavan valikoiman hienoja, laadukkaita, trendikkäitä ja se…" at bounding box center [533, 220] width 265 height 35
click at [504, 252] on div "Social Sharing Image Preview (Recommended size: 1200 x 630 px) Upload Image Sup…" at bounding box center [533, 348] width 278 height 197
drag, startPoint x: 545, startPoint y: 217, endPoint x: 497, endPoint y: 214, distance: 48.2
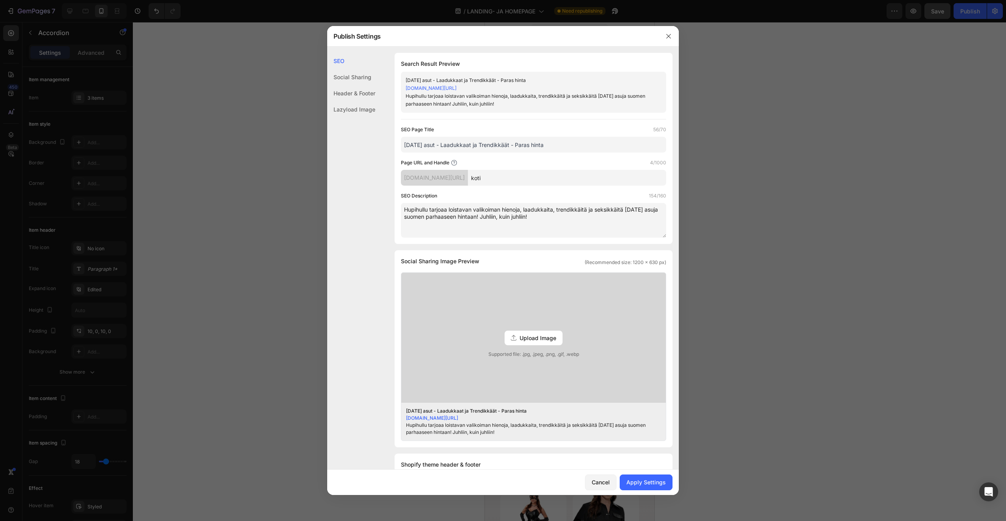
click at [497, 214] on textarea "Hupihullu tarjoaa loistavan valikoiman hienoja, laadukkaita, trendikkäitä ja se…" at bounding box center [533, 220] width 265 height 35
drag, startPoint x: 510, startPoint y: 220, endPoint x: 495, endPoint y: 220, distance: 14.6
click at [495, 220] on textarea "Hupihullu tarjoaa loistavan valikoiman hienoja, laadukkaita, trendikkäitä ja se…" at bounding box center [533, 220] width 265 height 35
click at [575, 215] on textarea "Hupihullu tarjoaa loistavan valikoiman hienoja, laadukkaita, trendikkäitä ja se…" at bounding box center [533, 220] width 265 height 35
type textarea "Hupihullu tarjoaa loistavan valikoiman hienoja, laadukkaita, trendikkäitä ja se…"
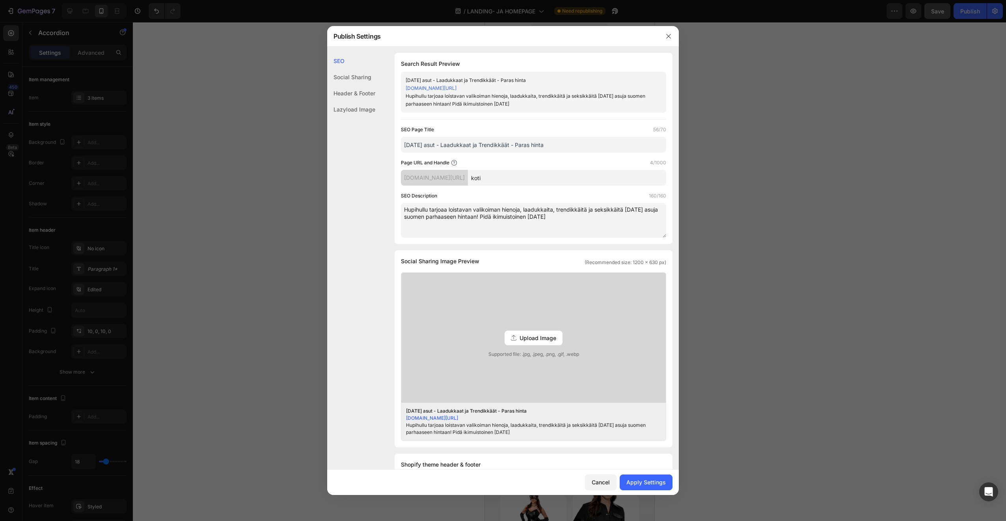
drag, startPoint x: 546, startPoint y: 252, endPoint x: 541, endPoint y: 253, distance: 5.1
click at [541, 251] on div "Social Sharing Image Preview (Recommended size: 1200 x 630 px) Upload Image Sup…" at bounding box center [533, 348] width 278 height 197
click at [361, 77] on div "Social Sharing" at bounding box center [351, 77] width 48 height 16
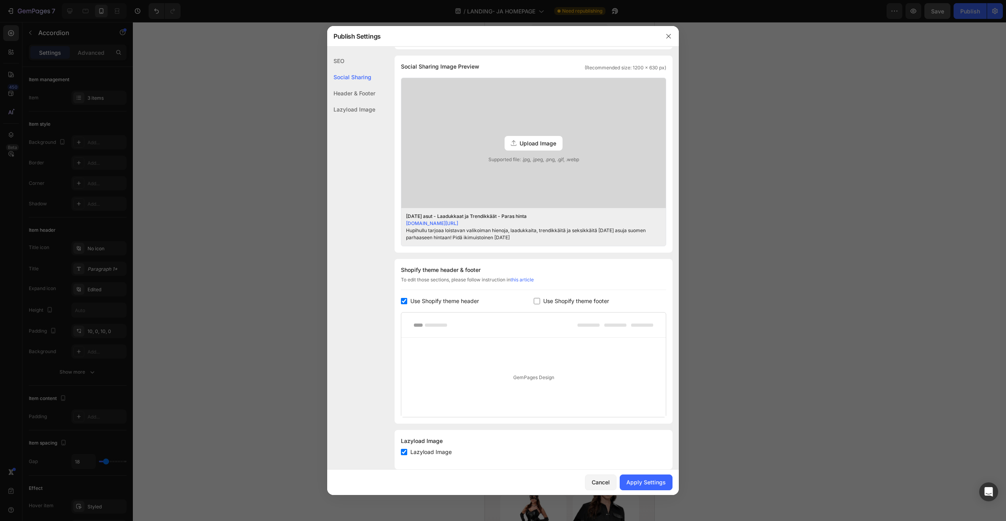
scroll to position [196, 0]
click at [523, 145] on span "Upload Image" at bounding box center [537, 142] width 37 height 8
click at [0, 0] on input "Upload Image Supported file: .jpg, .jpeg, .png, .gif, .webp" at bounding box center [0, 0] width 0 height 0
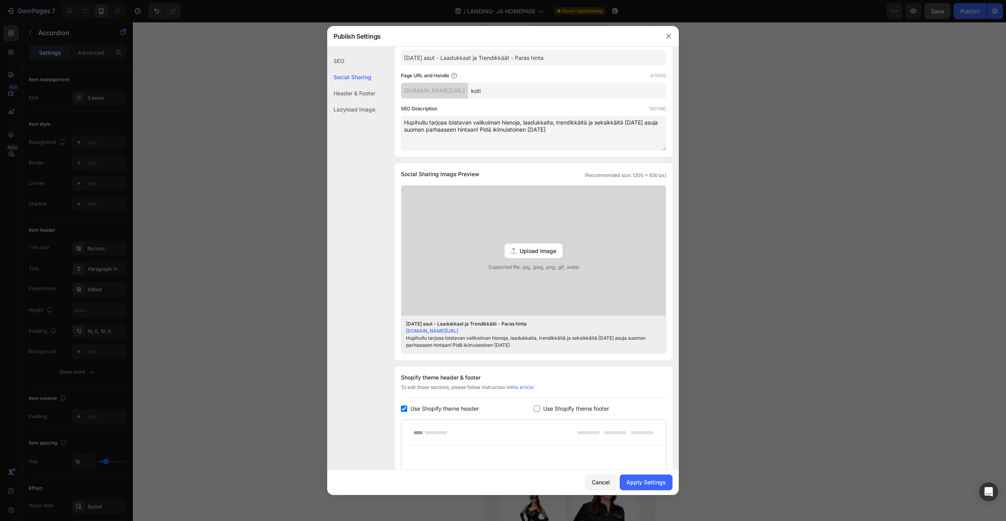
scroll to position [0, 0]
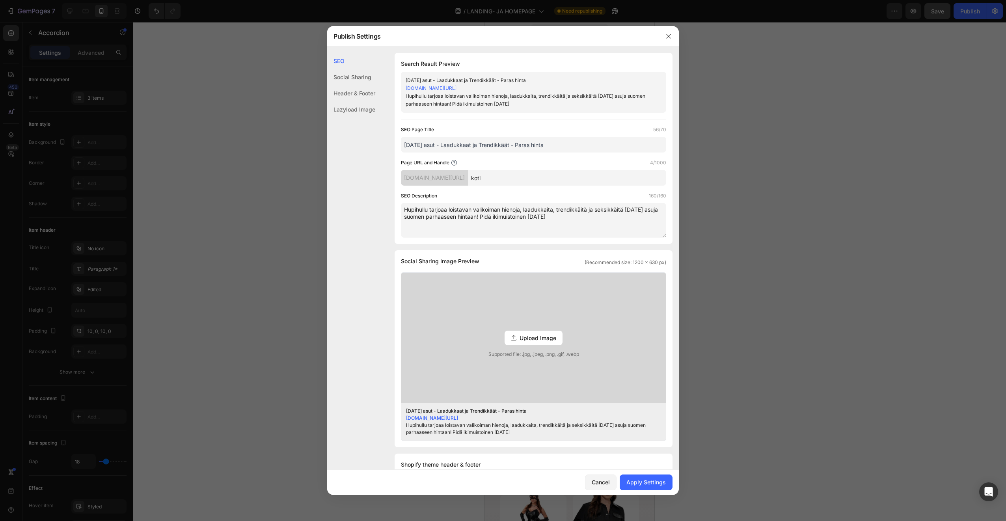
click at [361, 74] on div "Social Sharing" at bounding box center [351, 77] width 48 height 16
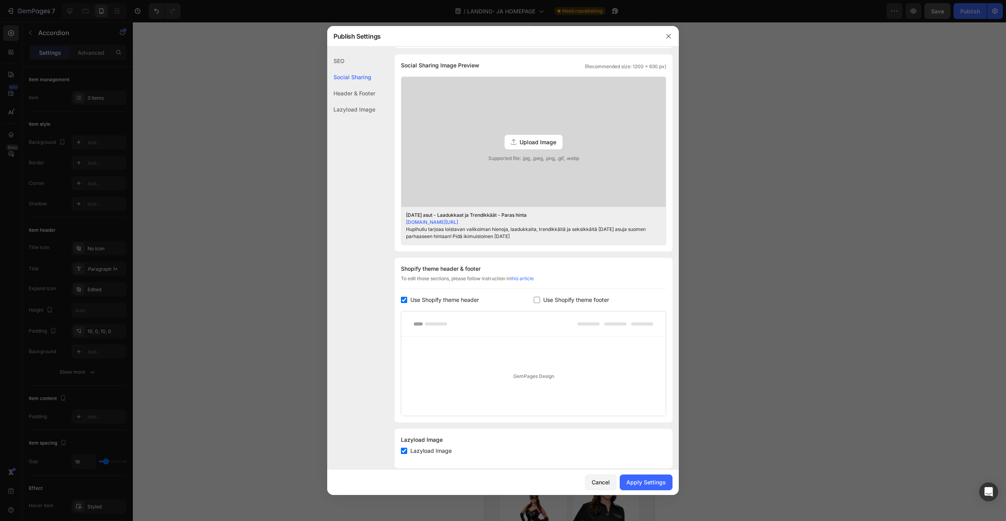
click at [358, 92] on div "Header & Footer" at bounding box center [351, 93] width 48 height 16
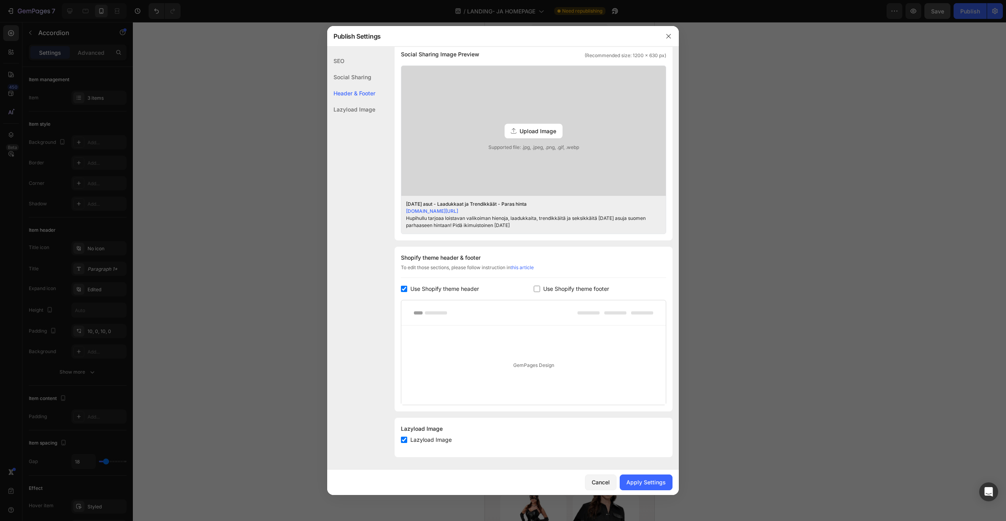
click at [353, 112] on div "Lazyload Image" at bounding box center [351, 109] width 48 height 16
click at [642, 478] on div "Apply Settings" at bounding box center [645, 482] width 39 height 8
click at [670, 38] on icon "button" at bounding box center [668, 36] width 6 height 6
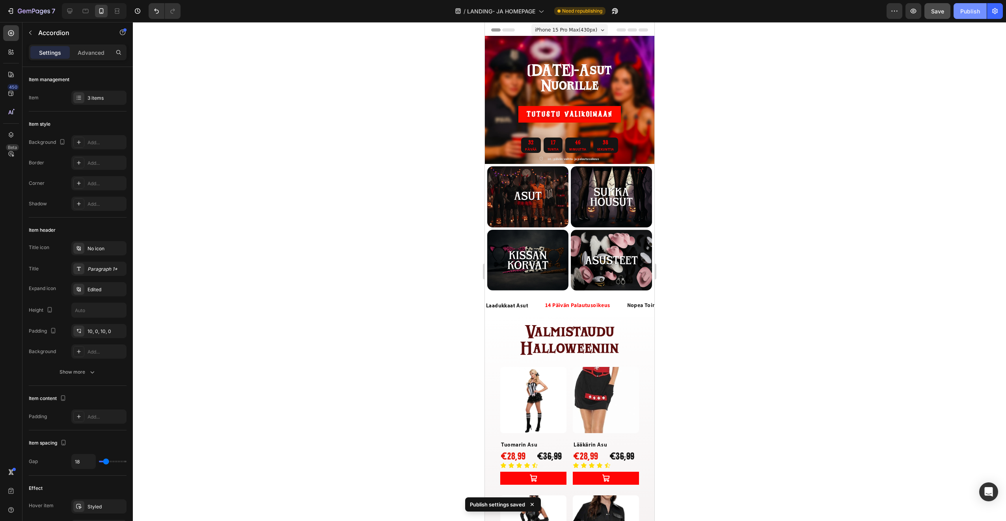
click at [973, 18] on button "Publish" at bounding box center [969, 11] width 33 height 16
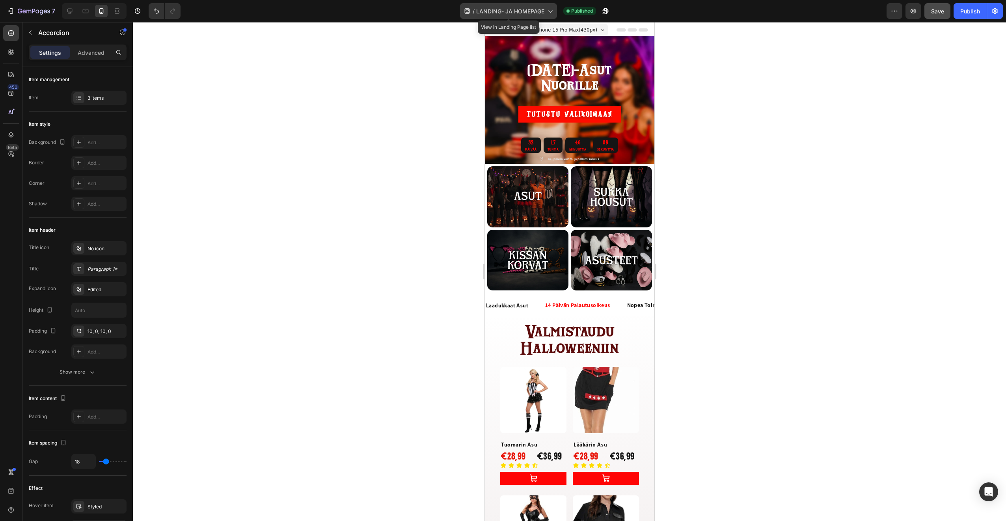
click at [549, 15] on div "/ LANDING- JA HOMEPAGE" at bounding box center [508, 11] width 97 height 16
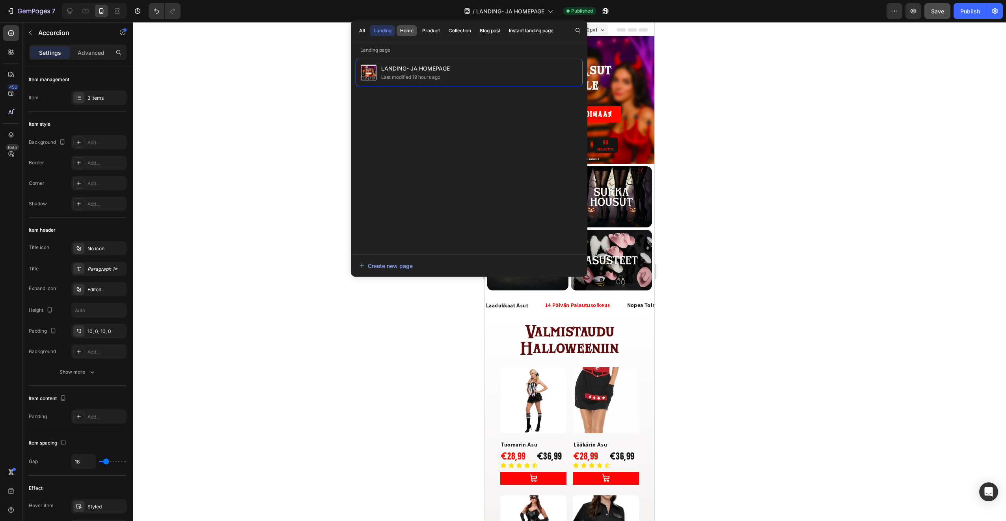
click at [408, 30] on div "Home" at bounding box center [406, 30] width 13 height 7
click at [383, 32] on div "Landing" at bounding box center [383, 30] width 18 height 7
click at [359, 28] on div "All" at bounding box center [362, 30] width 6 height 7
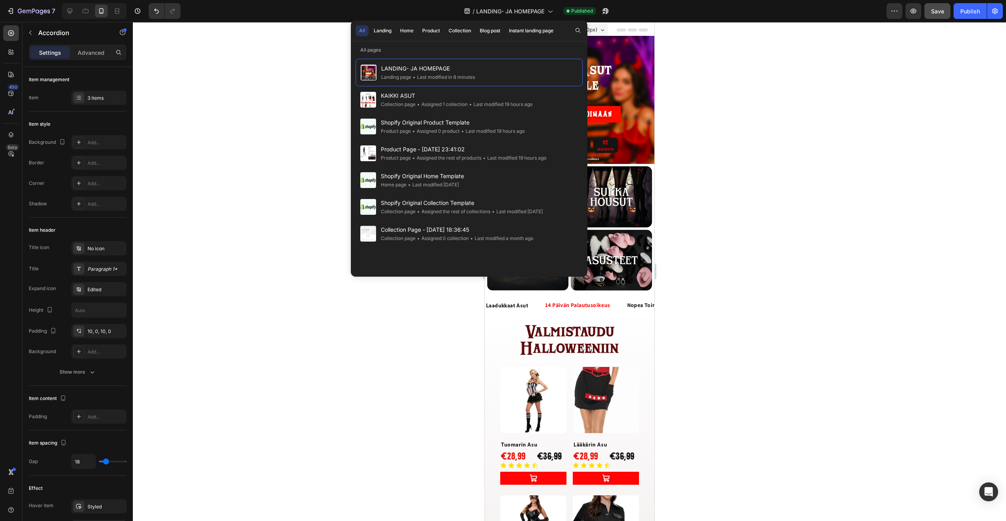
click at [270, 47] on div at bounding box center [569, 271] width 873 height 499
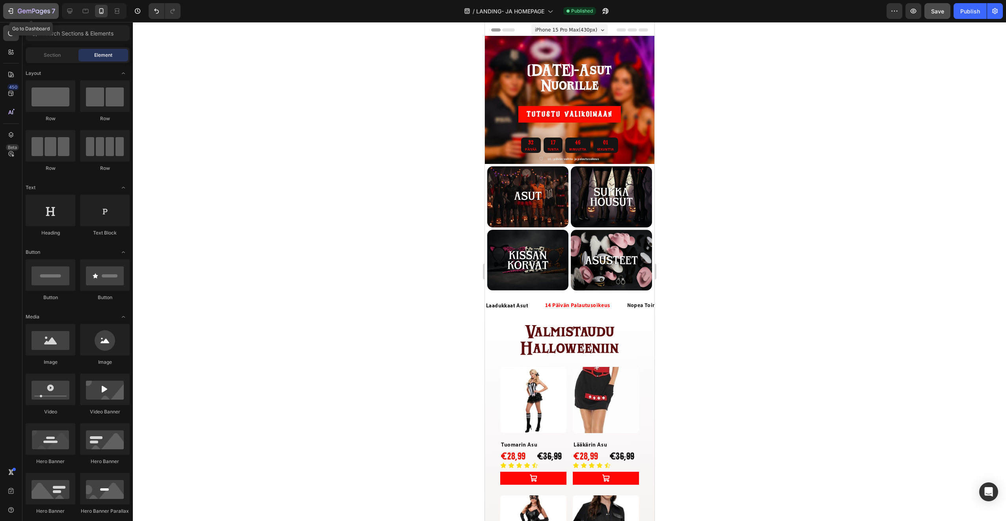
click at [28, 9] on icon "button" at bounding box center [34, 11] width 32 height 7
